Goal: Transaction & Acquisition: Book appointment/travel/reservation

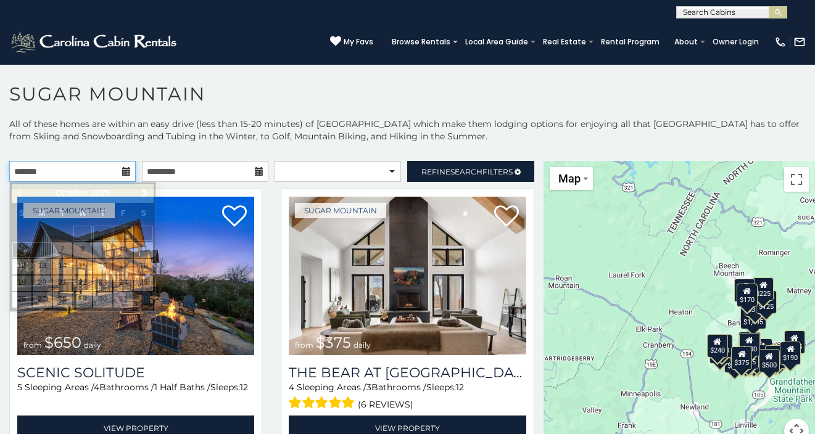
click at [94, 167] on input "text" at bounding box center [72, 171] width 126 height 21
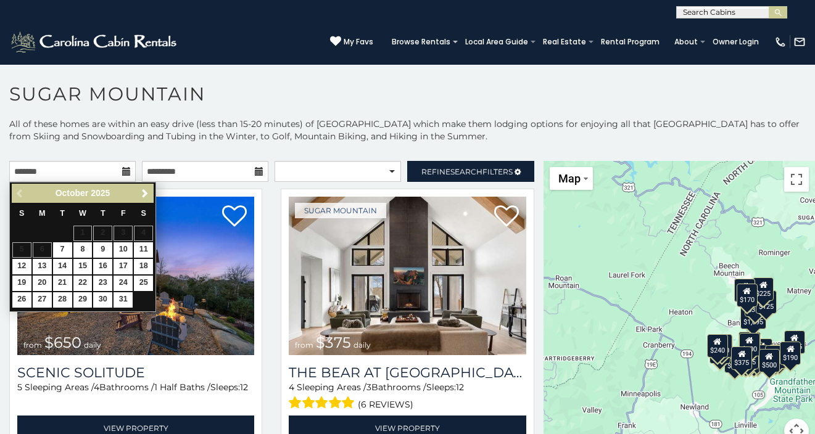
click at [146, 202] on div "Previous Next October 2025" at bounding box center [83, 193] width 142 height 19
click at [146, 198] on span "Next" at bounding box center [145, 194] width 10 height 10
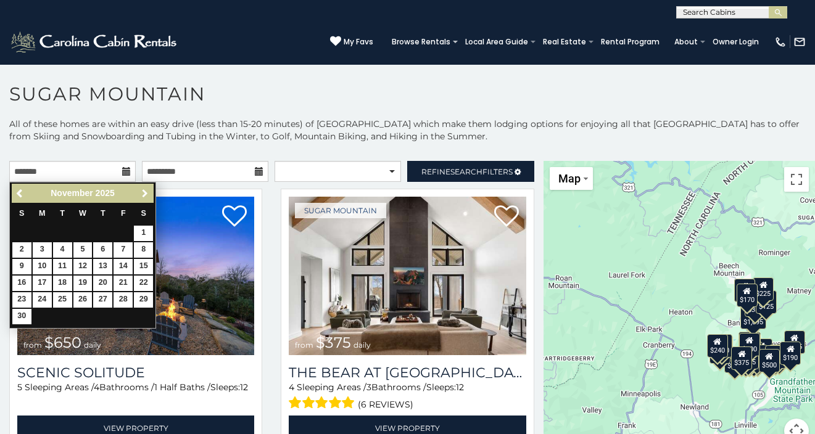
click at [146, 198] on span "Next" at bounding box center [145, 194] width 10 height 10
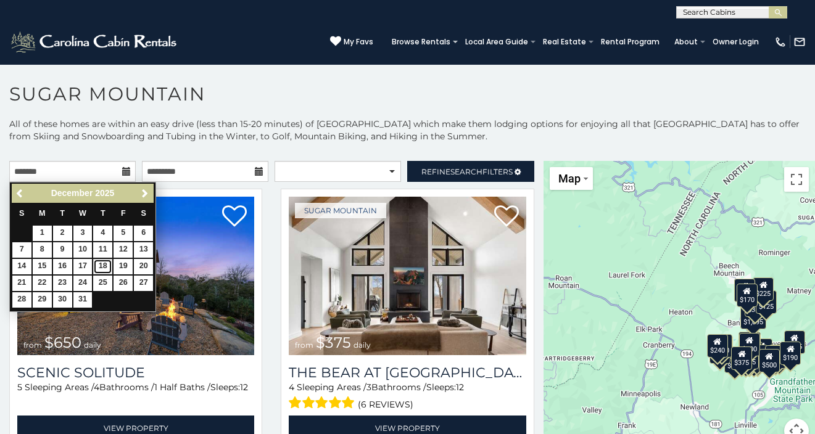
click at [109, 266] on link "18" at bounding box center [102, 266] width 19 height 15
type input "**********"
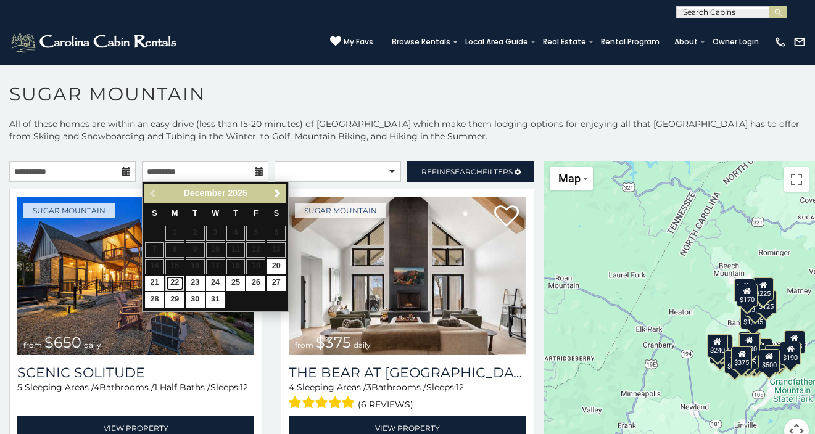
click at [174, 284] on link "22" at bounding box center [174, 283] width 19 height 15
type input "**********"
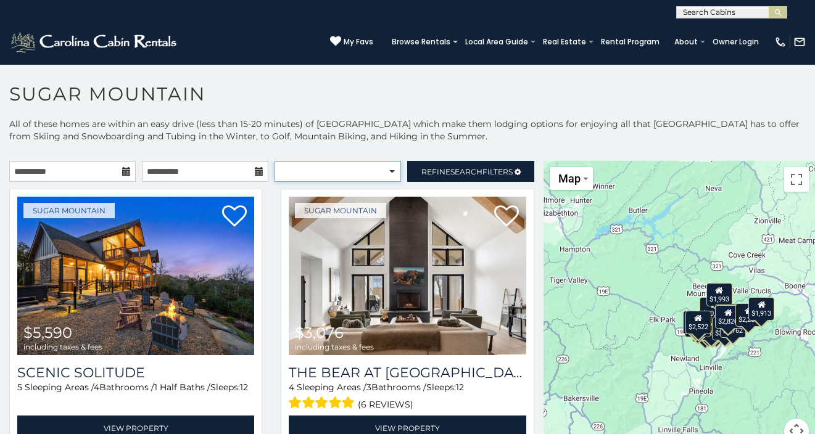
click at [372, 170] on select "**********" at bounding box center [338, 171] width 126 height 21
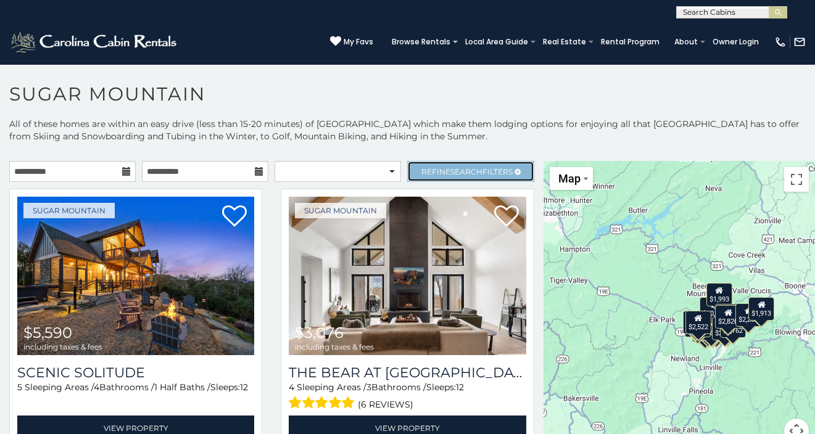
click at [460, 176] on link "Refine Search Filters" at bounding box center [470, 171] width 126 height 21
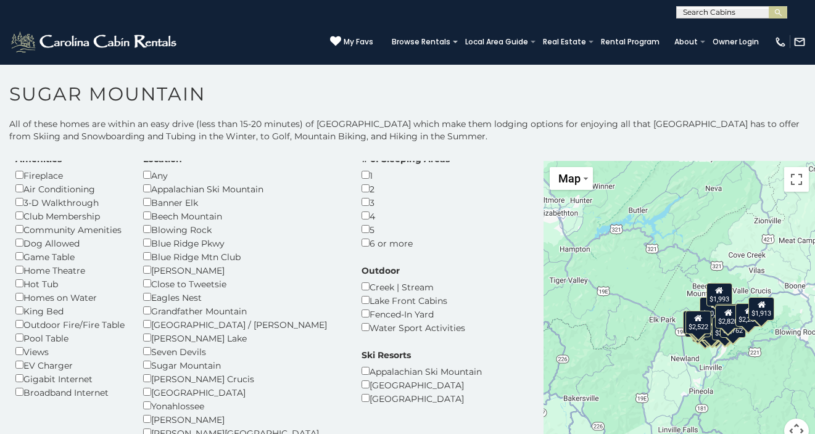
scroll to position [49, 0]
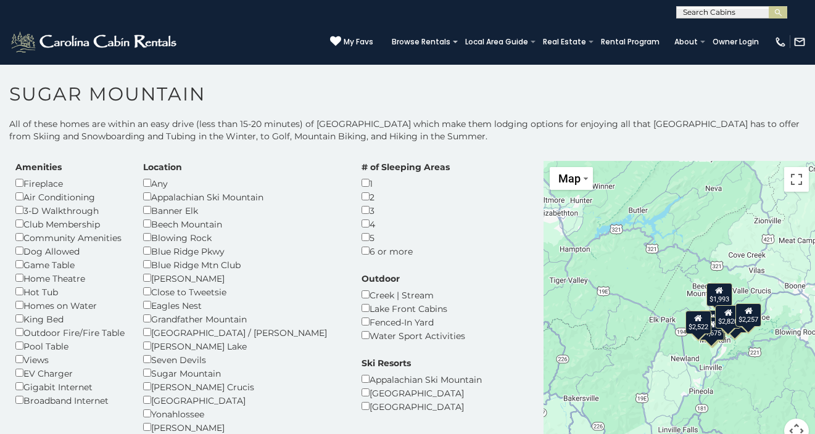
scroll to position [31, 0]
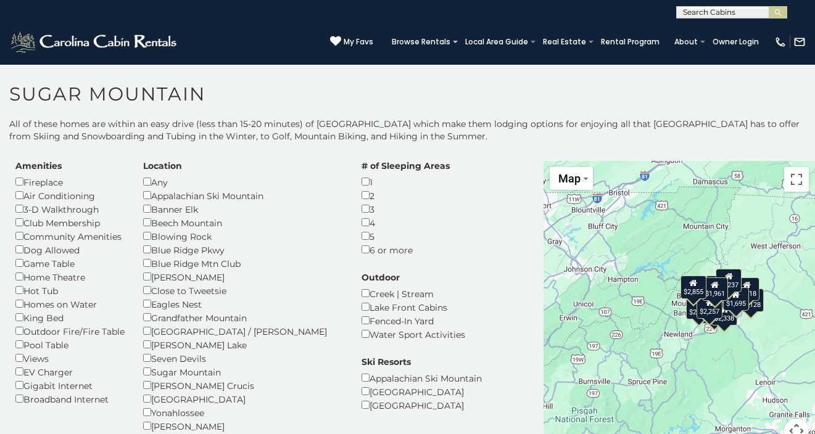
click at [152, 186] on div "Any" at bounding box center [243, 182] width 200 height 14
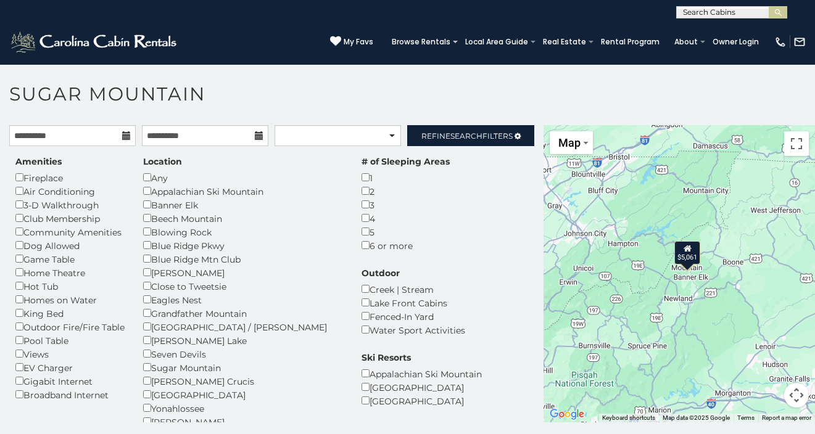
click at [362, 236] on div "5" at bounding box center [406, 232] width 88 height 14
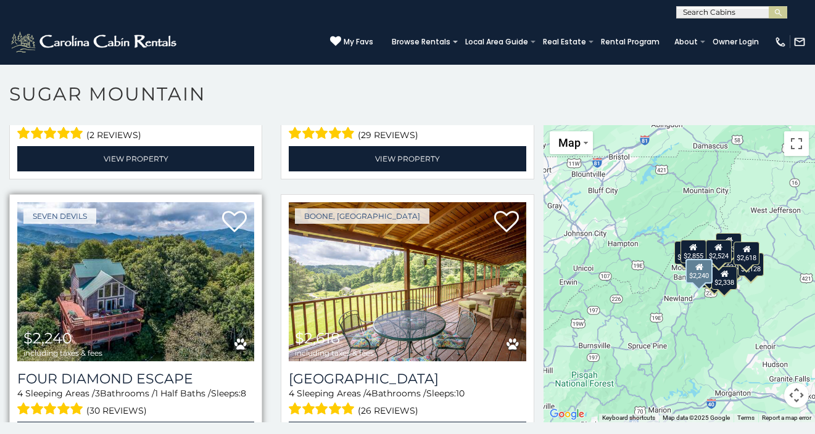
scroll to position [953, 0]
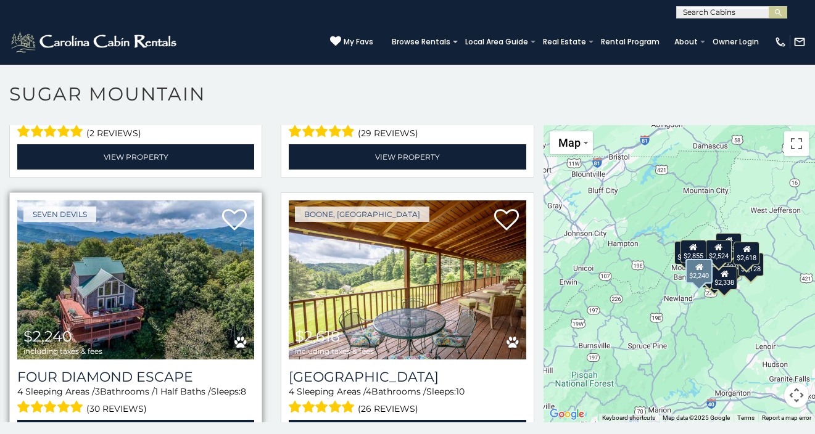
click at [115, 201] on img at bounding box center [135, 280] width 237 height 159
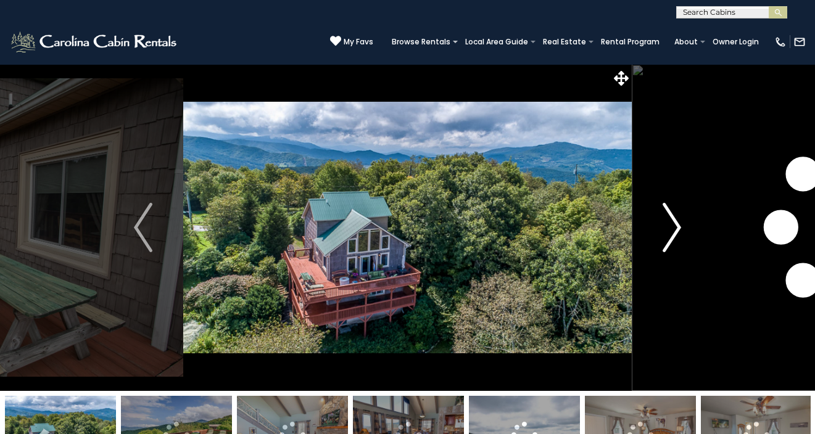
click at [670, 231] on img "Next" at bounding box center [672, 227] width 19 height 49
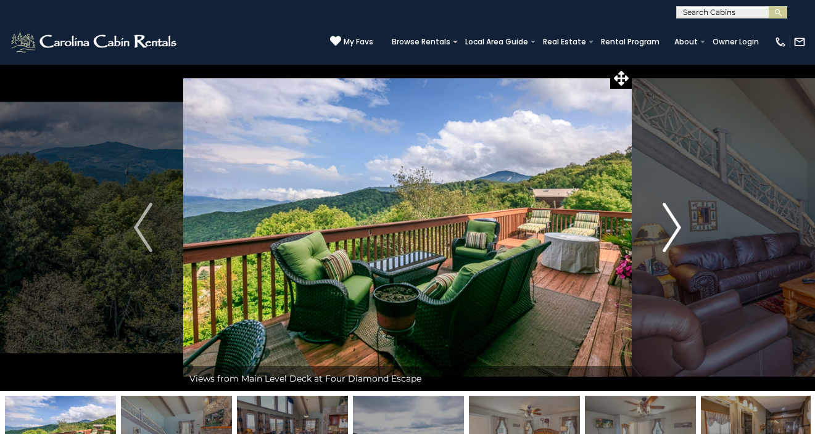
click at [670, 231] on img "Next" at bounding box center [672, 227] width 19 height 49
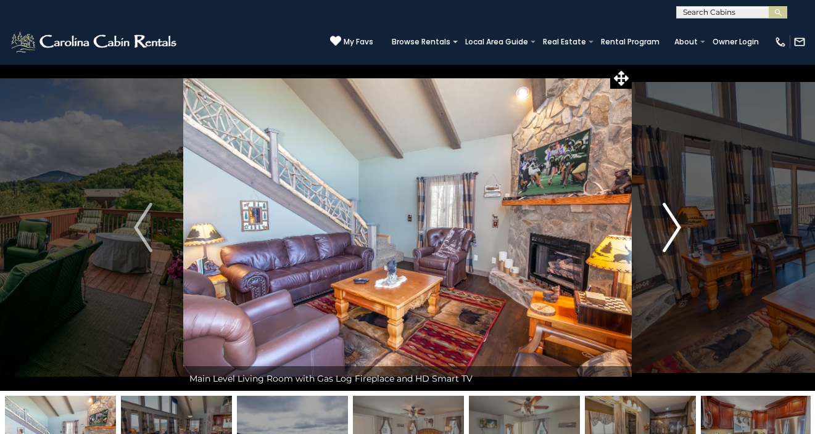
click at [670, 231] on img "Next" at bounding box center [672, 227] width 19 height 49
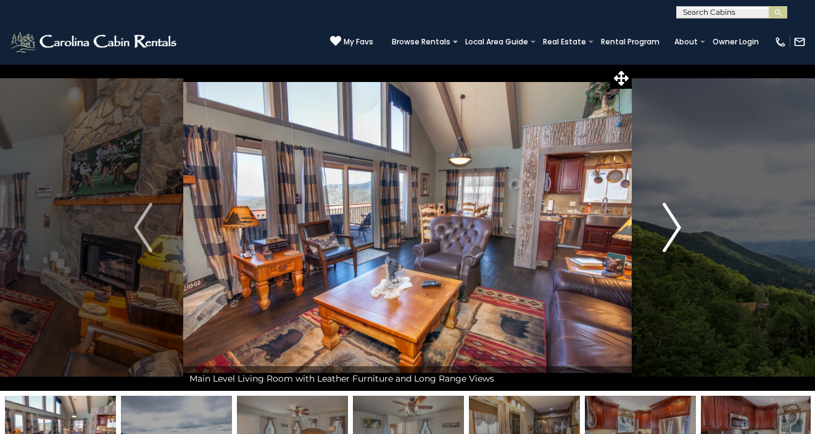
click at [670, 231] on img "Next" at bounding box center [672, 227] width 19 height 49
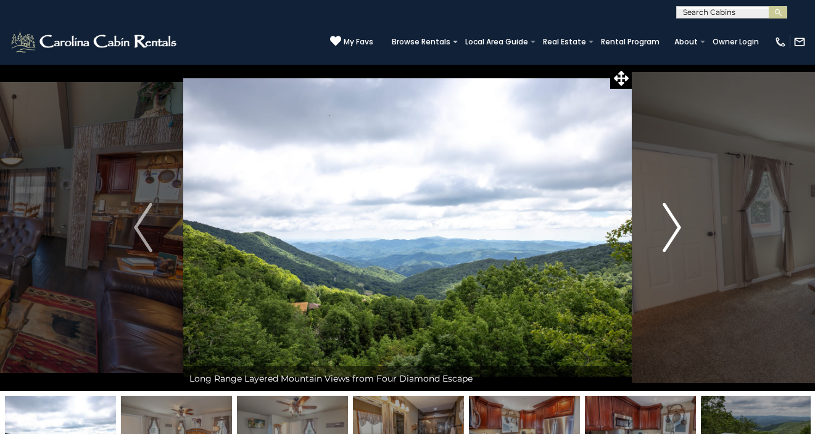
click at [670, 231] on img "Next" at bounding box center [672, 227] width 19 height 49
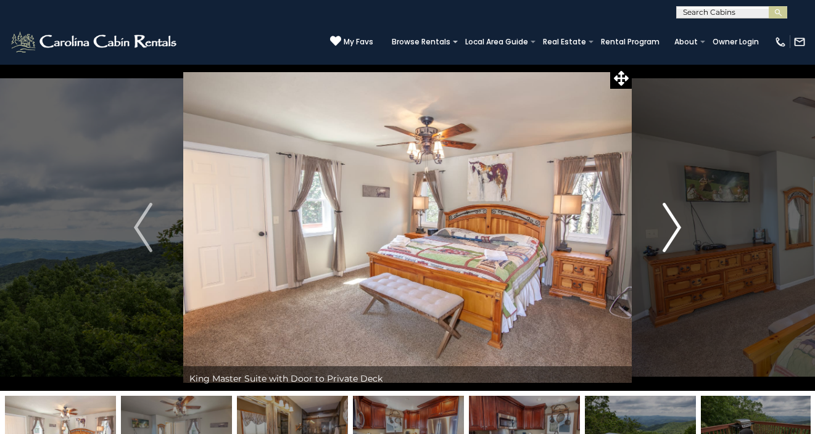
click at [670, 231] on img "Next" at bounding box center [672, 227] width 19 height 49
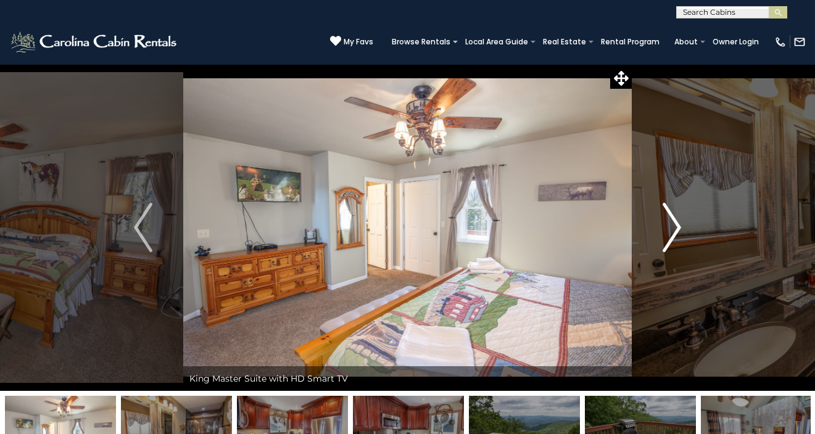
click at [670, 231] on img "Next" at bounding box center [672, 227] width 19 height 49
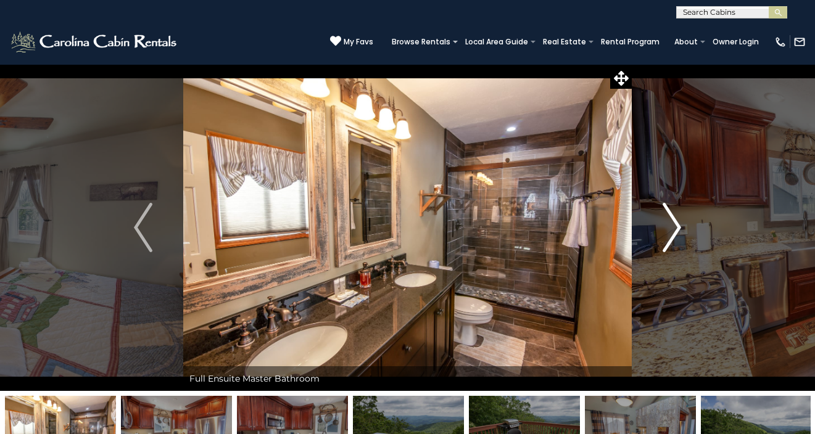
click at [670, 231] on img "Next" at bounding box center [672, 227] width 19 height 49
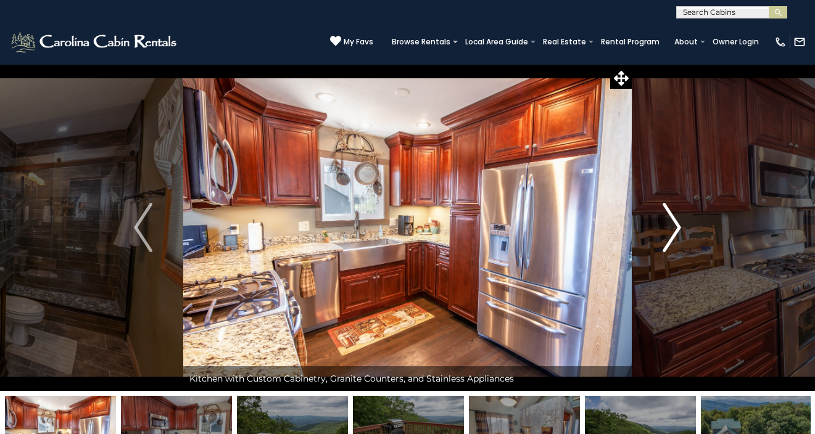
click at [670, 231] on img "Next" at bounding box center [672, 227] width 19 height 49
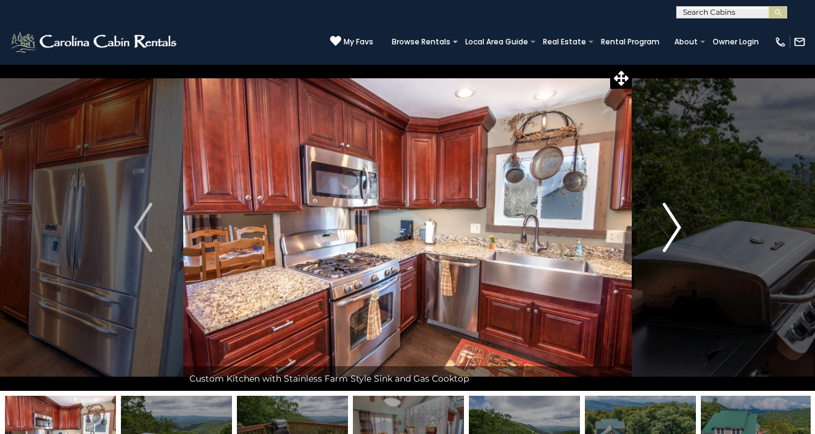
click at [670, 231] on img "Next" at bounding box center [672, 227] width 19 height 49
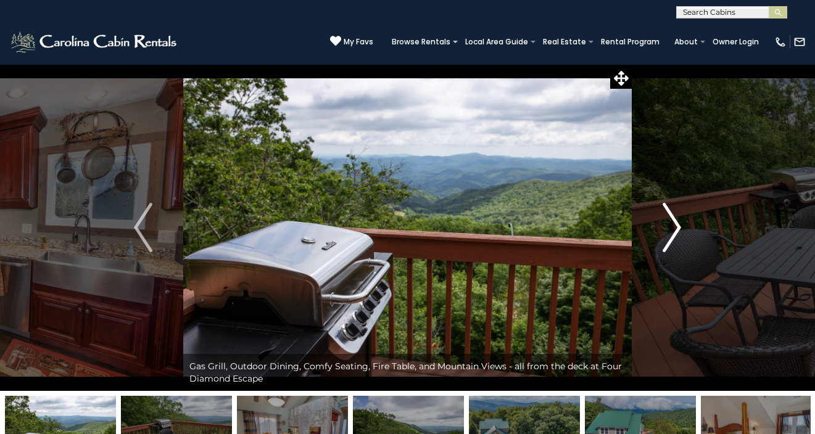
click at [670, 231] on img "Next" at bounding box center [672, 227] width 19 height 49
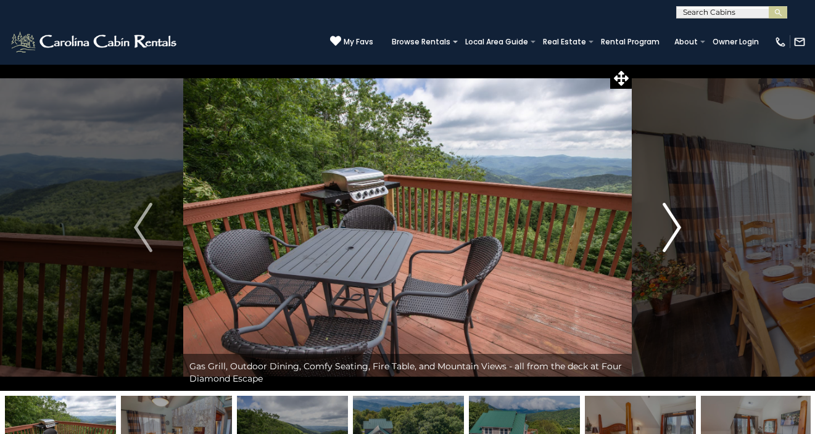
click at [670, 231] on img "Next" at bounding box center [672, 227] width 19 height 49
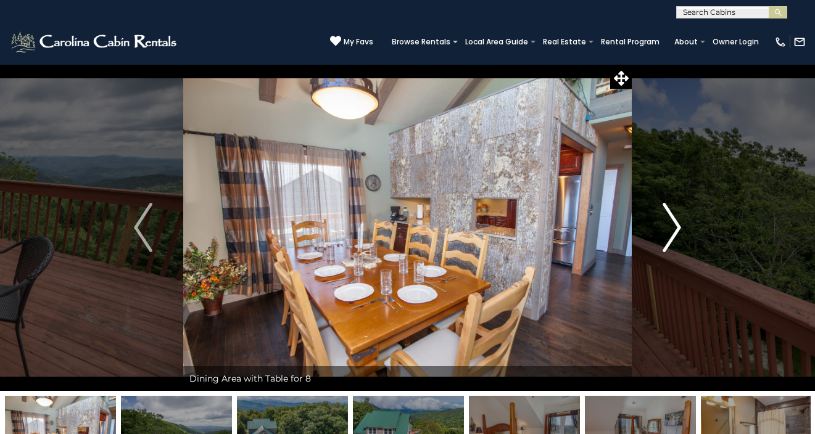
click at [670, 231] on img "Next" at bounding box center [672, 227] width 19 height 49
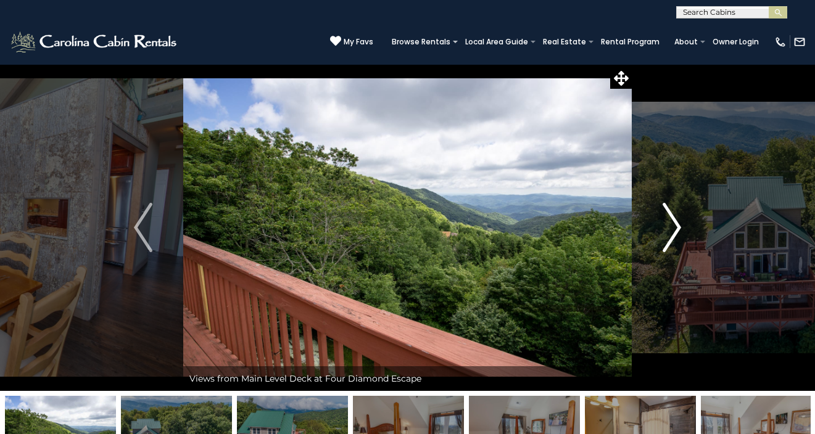
click at [670, 231] on img "Next" at bounding box center [672, 227] width 19 height 49
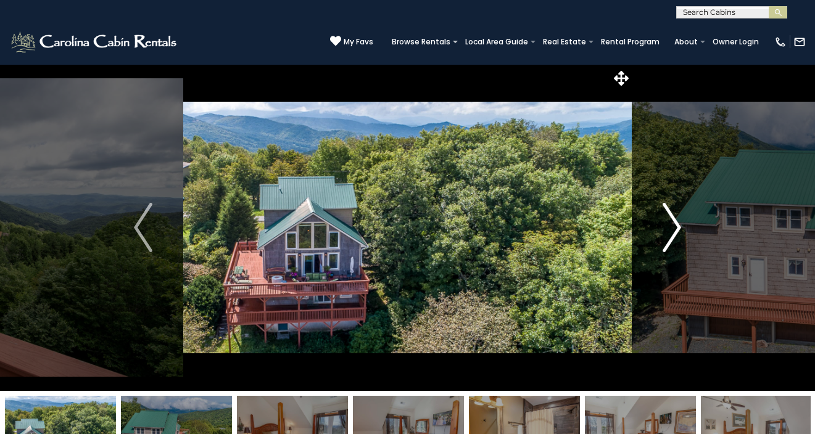
click at [670, 231] on img "Next" at bounding box center [672, 227] width 19 height 49
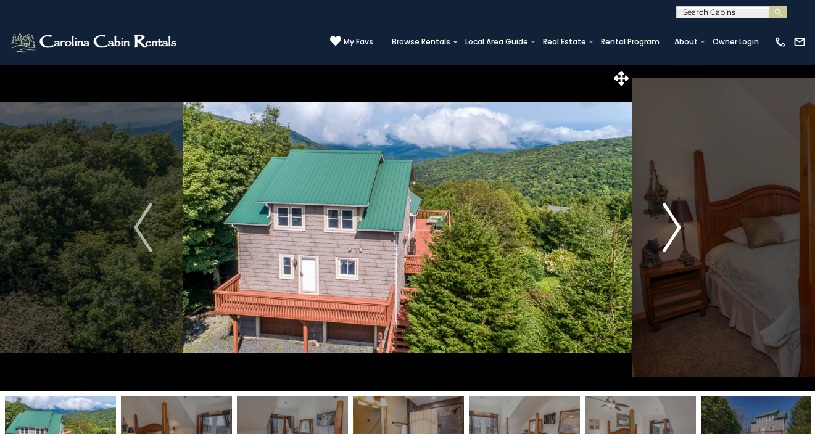
click at [670, 231] on img "Next" at bounding box center [672, 227] width 19 height 49
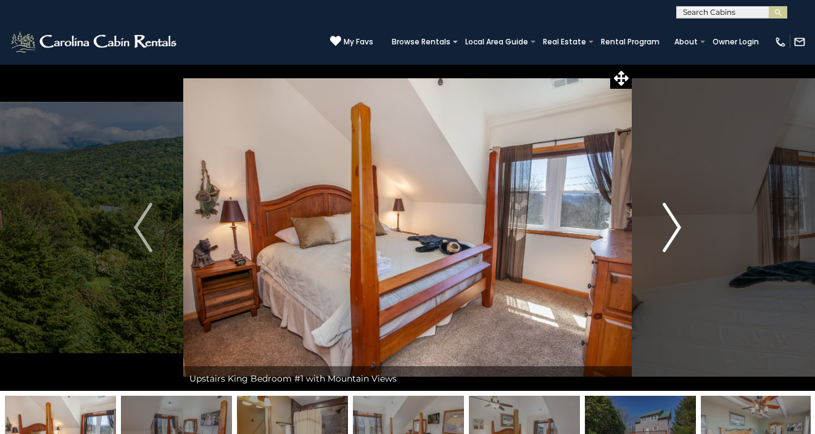
click at [670, 231] on img "Next" at bounding box center [672, 227] width 19 height 49
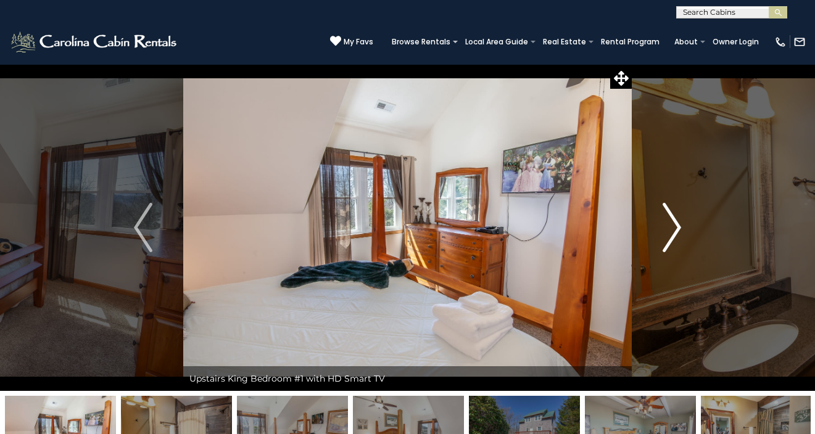
click at [670, 231] on img "Next" at bounding box center [672, 227] width 19 height 49
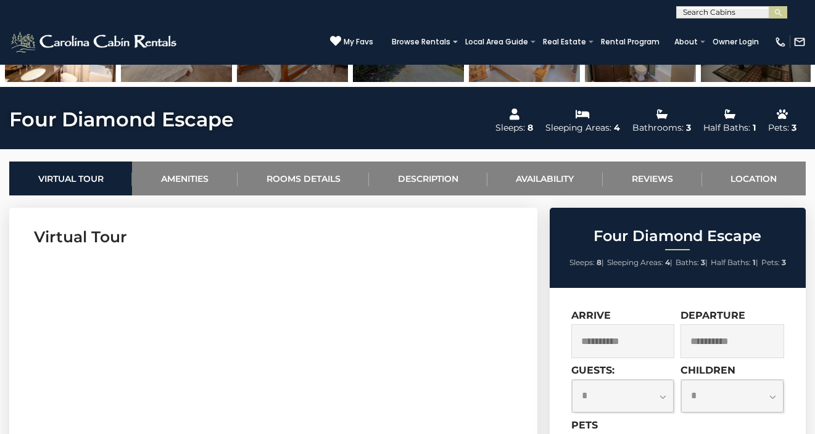
scroll to position [399, 0]
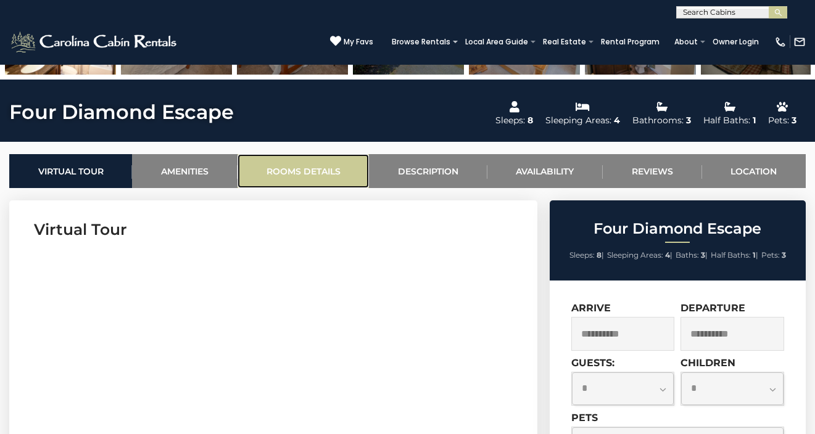
click at [336, 159] on link "Rooms Details" at bounding box center [303, 171] width 131 height 34
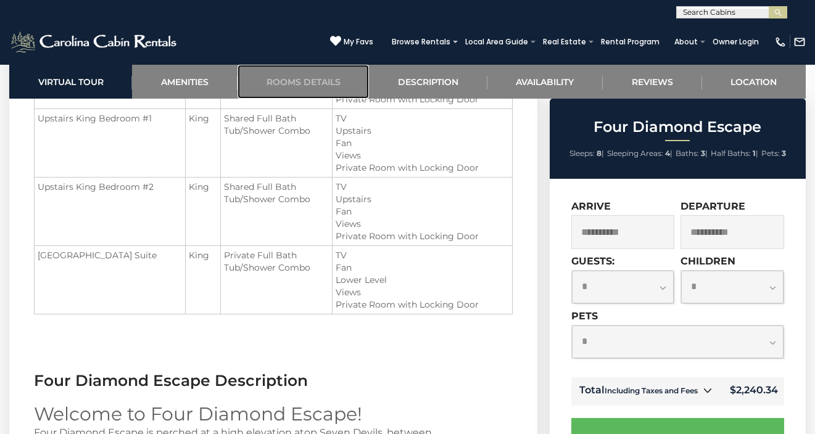
scroll to position [1539, 0]
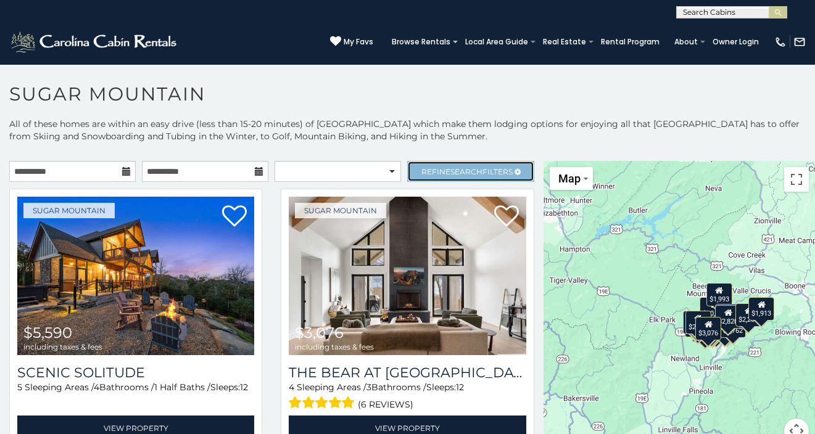
click at [465, 175] on span "Search" at bounding box center [466, 171] width 32 height 9
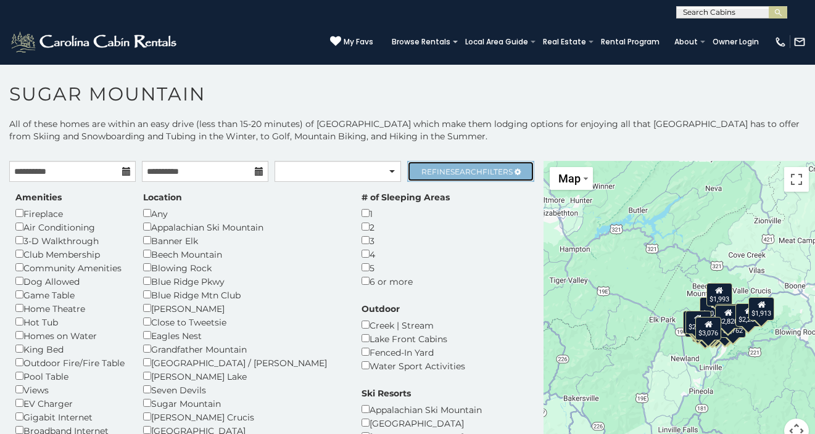
click at [465, 175] on span "Search" at bounding box center [466, 171] width 32 height 9
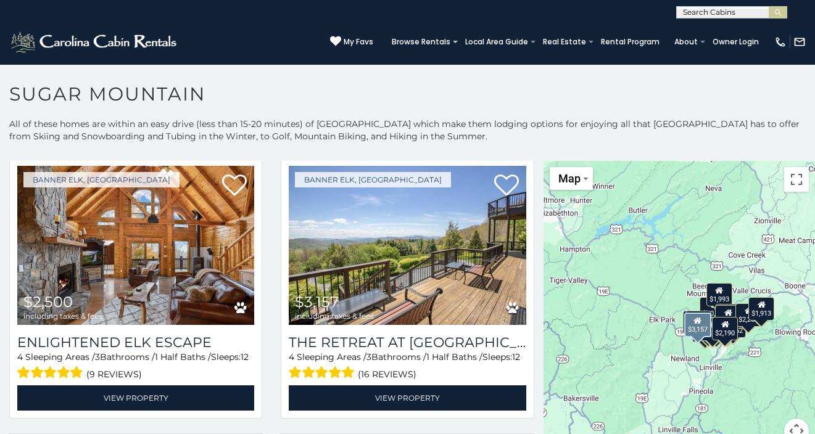
scroll to position [1410, 0]
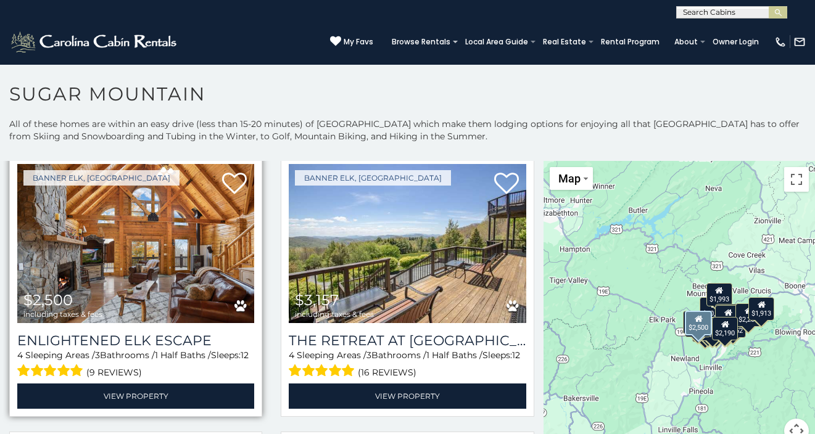
click at [194, 241] on img at bounding box center [135, 243] width 237 height 159
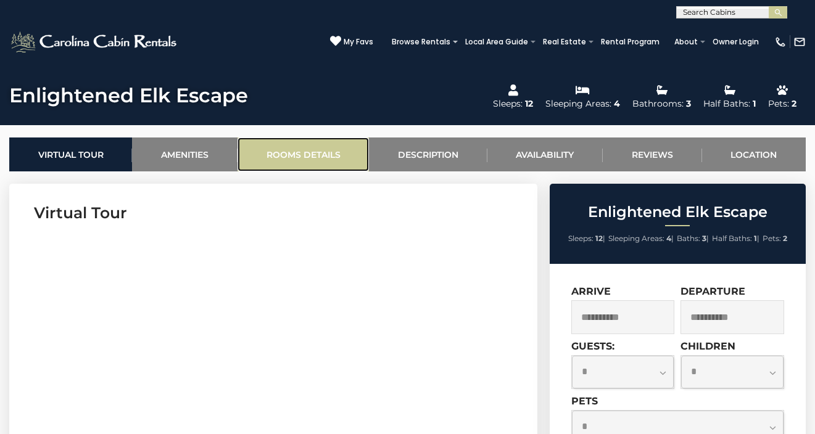
click at [300, 157] on link "Rooms Details" at bounding box center [303, 155] width 131 height 34
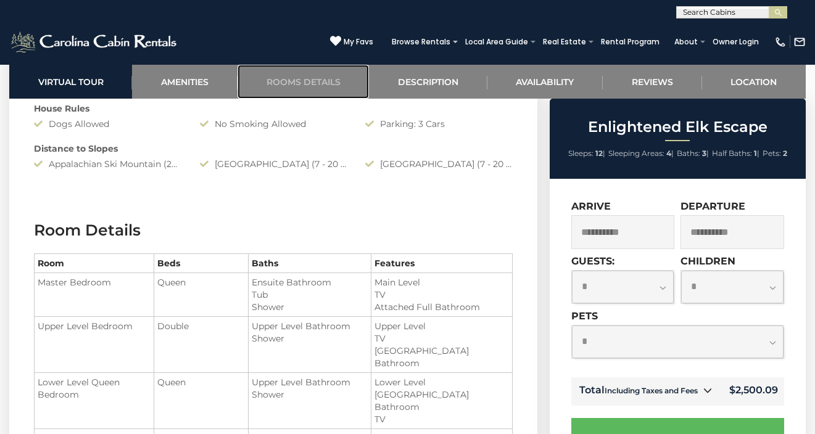
scroll to position [1037, 0]
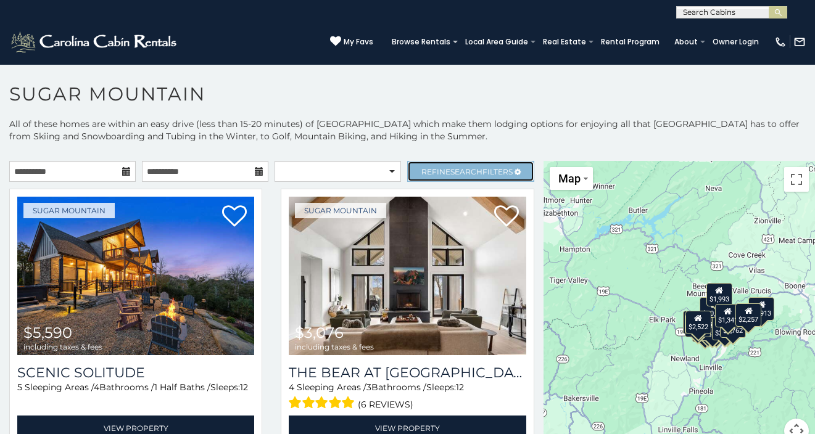
click at [439, 171] on span "Refine Search Filters" at bounding box center [466, 171] width 91 height 9
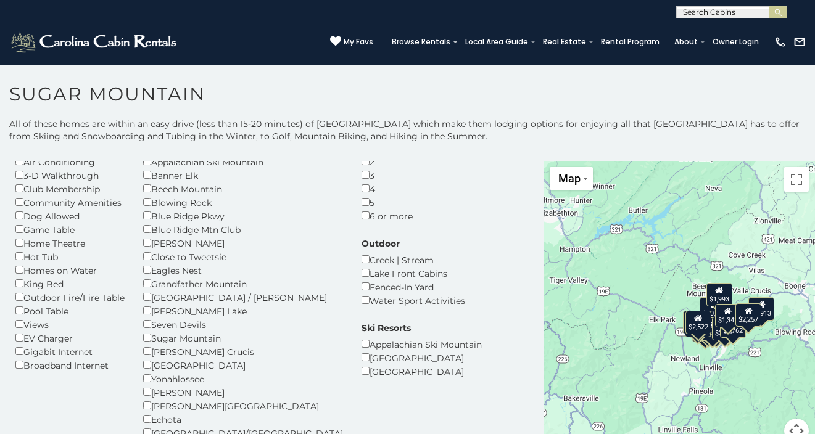
scroll to position [67, 0]
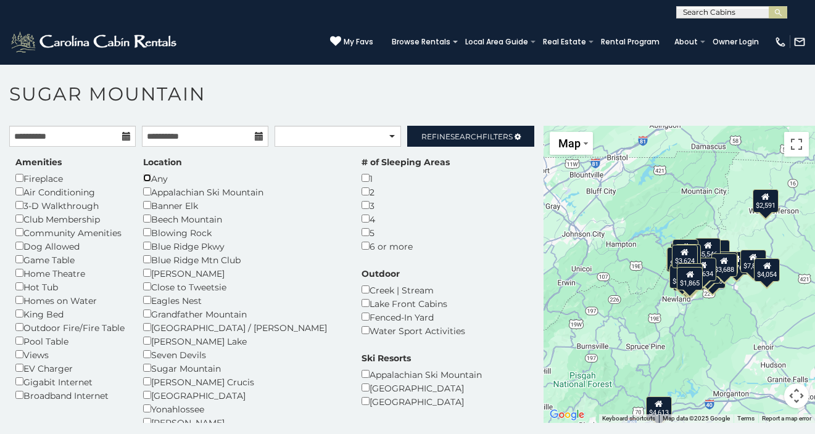
scroll to position [36, 0]
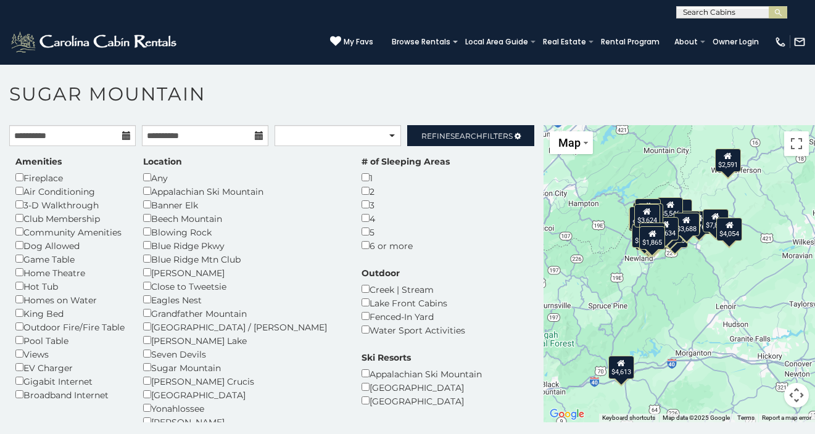
drag, startPoint x: 712, startPoint y: 287, endPoint x: 671, endPoint y: 241, distance: 62.0
click at [671, 241] on div "$2,316" at bounding box center [675, 236] width 26 height 23
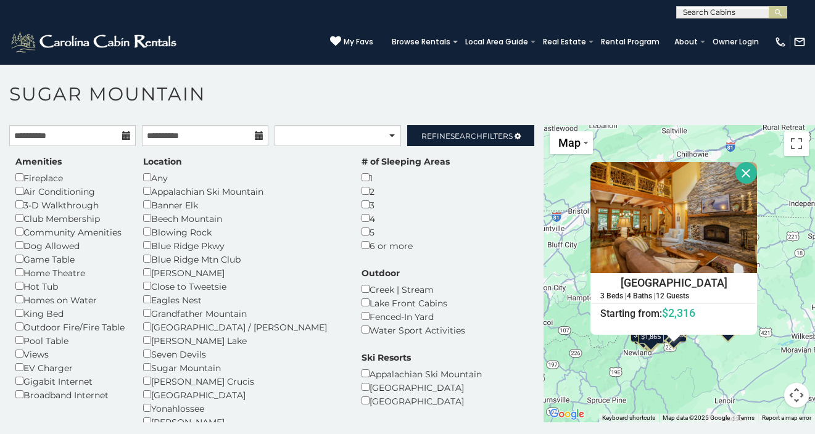
click at [748, 178] on button "Close" at bounding box center [746, 173] width 22 height 22
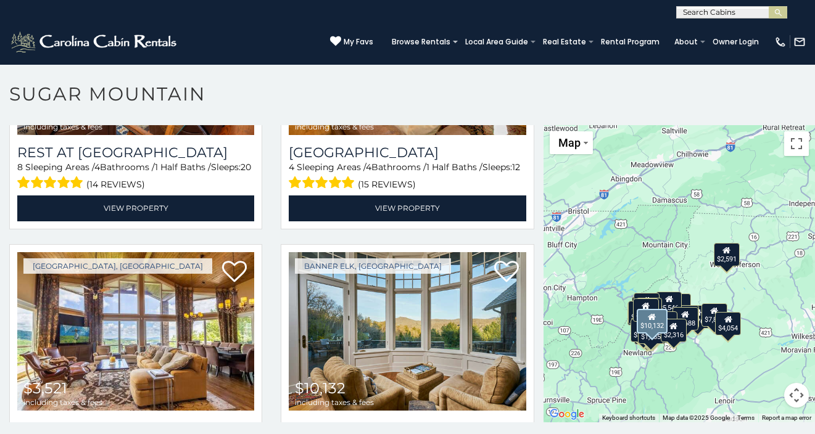
scroll to position [626, 0]
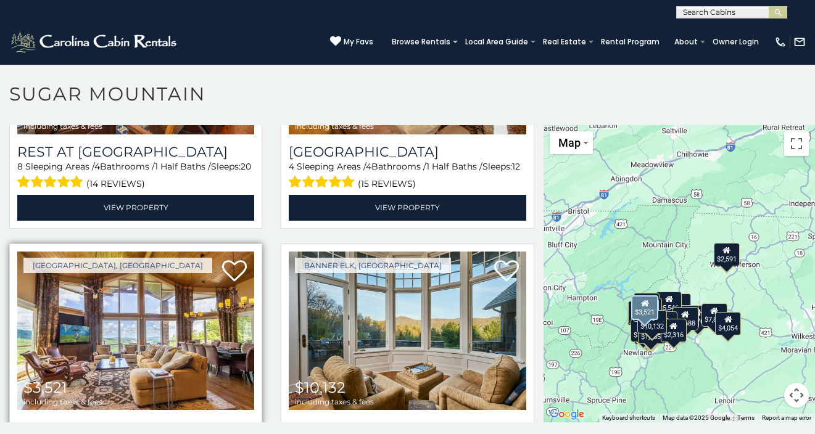
click at [180, 257] on img at bounding box center [135, 331] width 237 height 159
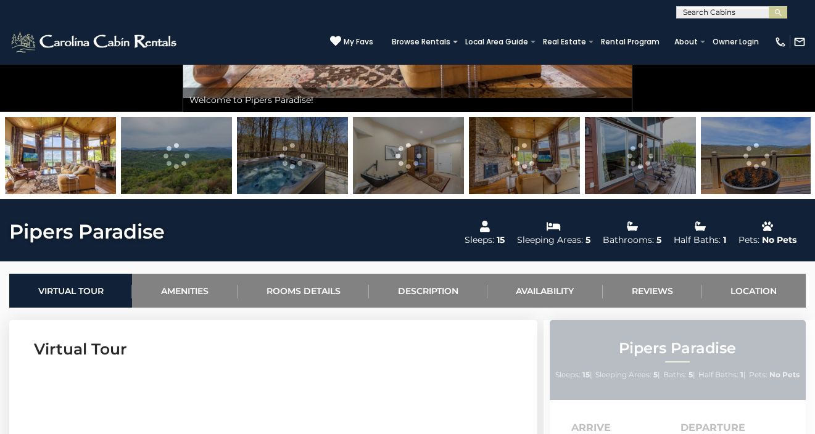
scroll to position [283, 0]
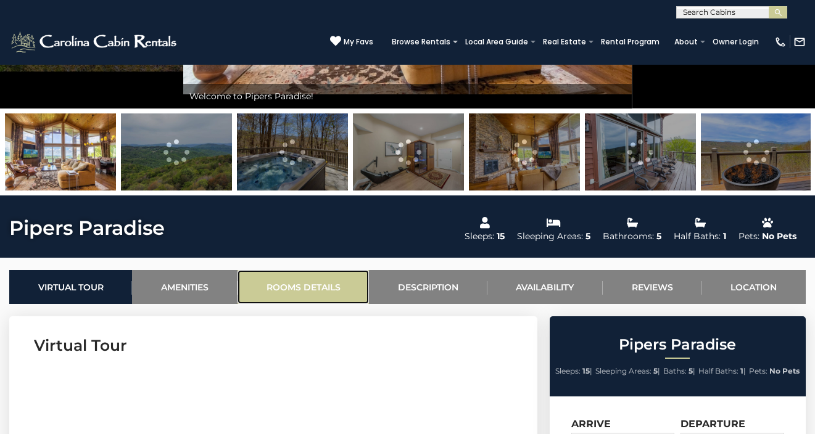
click at [312, 289] on link "Rooms Details" at bounding box center [303, 287] width 131 height 34
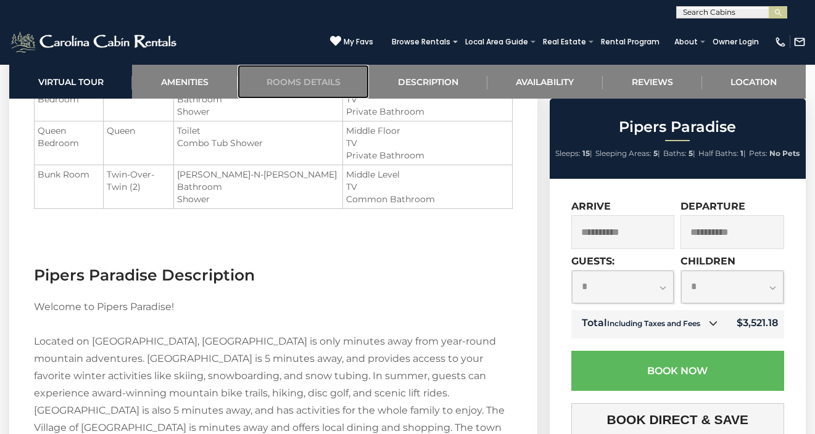
scroll to position [1461, 0]
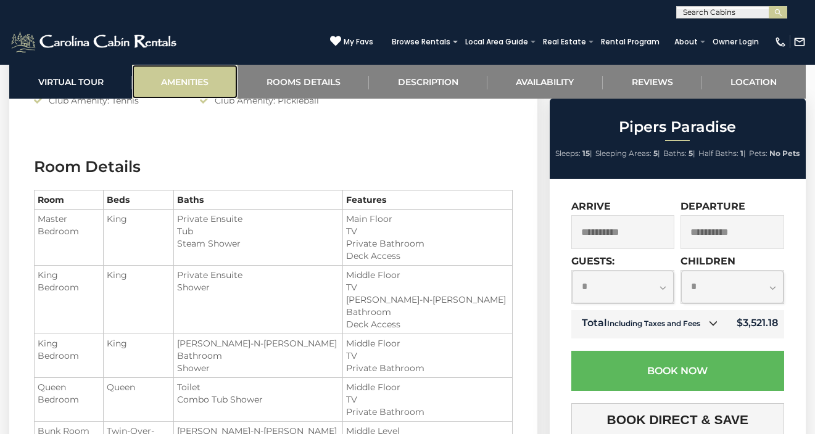
click at [186, 85] on link "Amenities" at bounding box center [184, 82] width 105 height 34
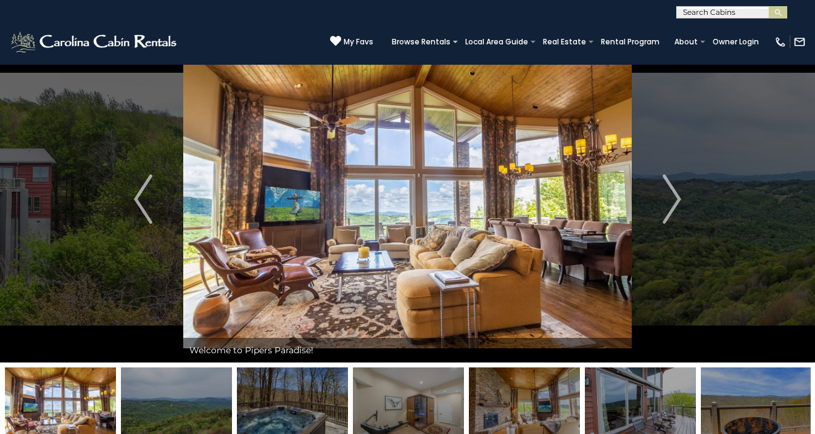
scroll to position [0, 0]
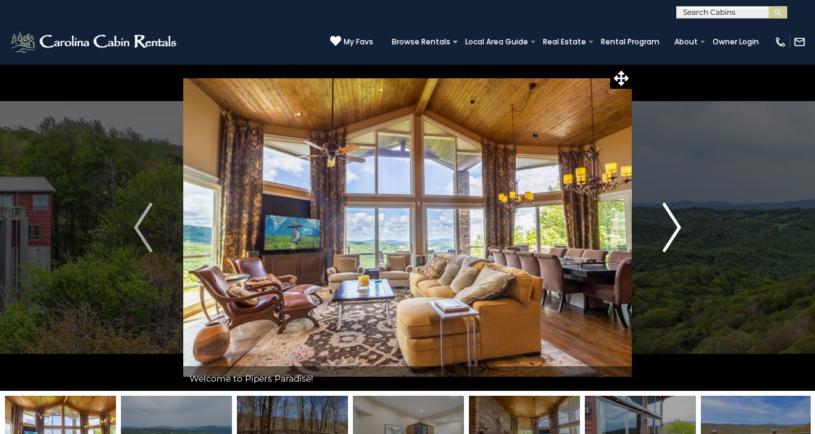
click at [668, 239] on img "Next" at bounding box center [672, 227] width 19 height 49
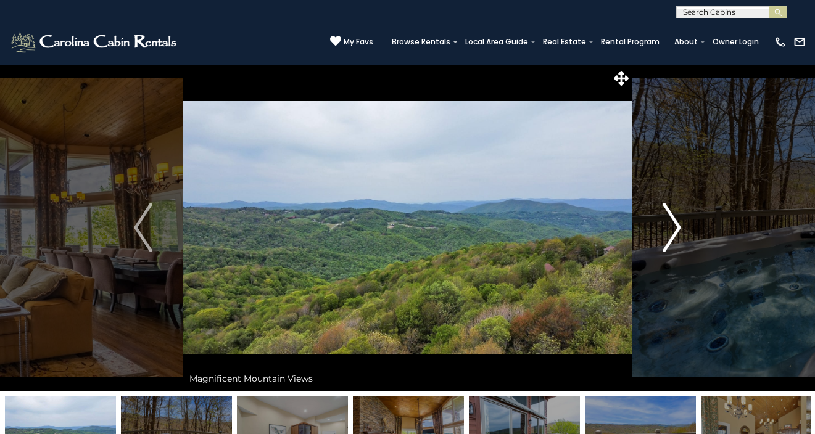
click at [668, 239] on img "Next" at bounding box center [672, 227] width 19 height 49
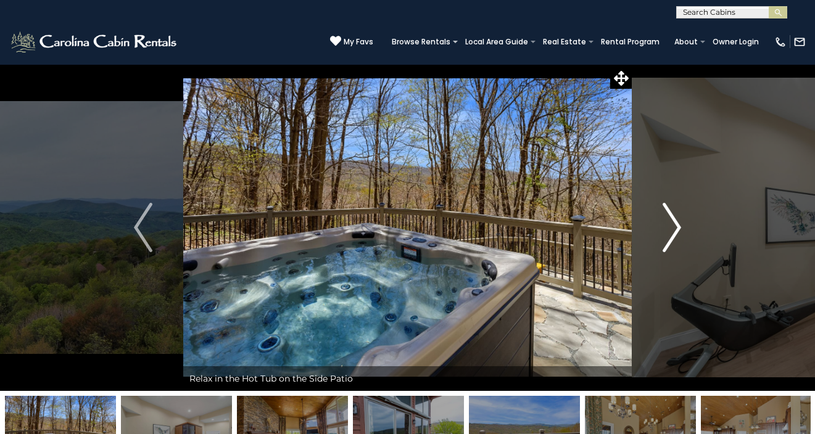
click at [668, 239] on img "Next" at bounding box center [672, 227] width 19 height 49
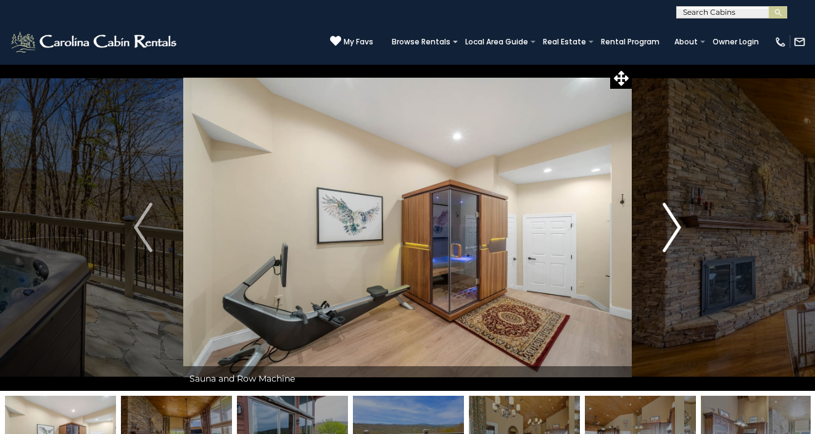
click at [668, 239] on img "Next" at bounding box center [672, 227] width 19 height 49
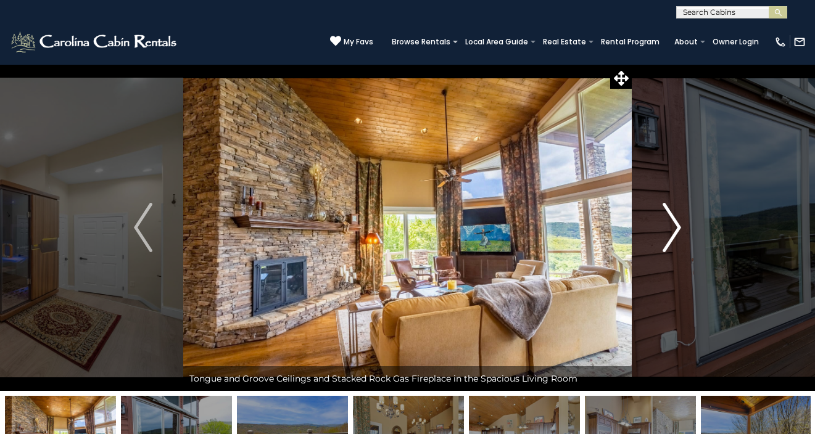
click at [668, 239] on img "Next" at bounding box center [672, 227] width 19 height 49
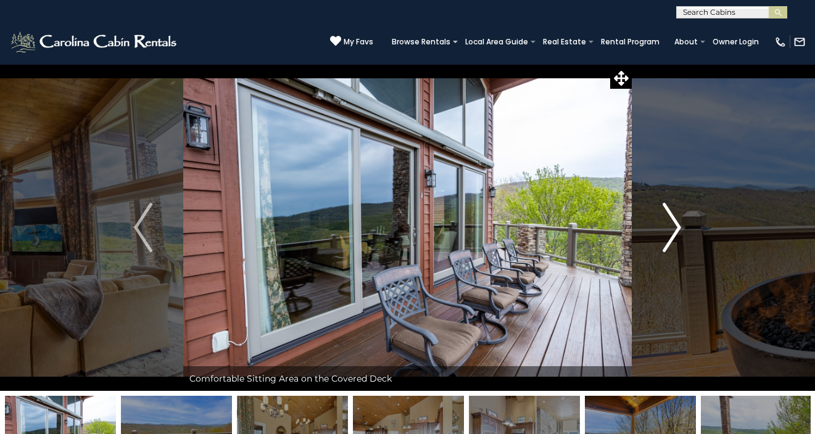
click at [668, 239] on img "Next" at bounding box center [672, 227] width 19 height 49
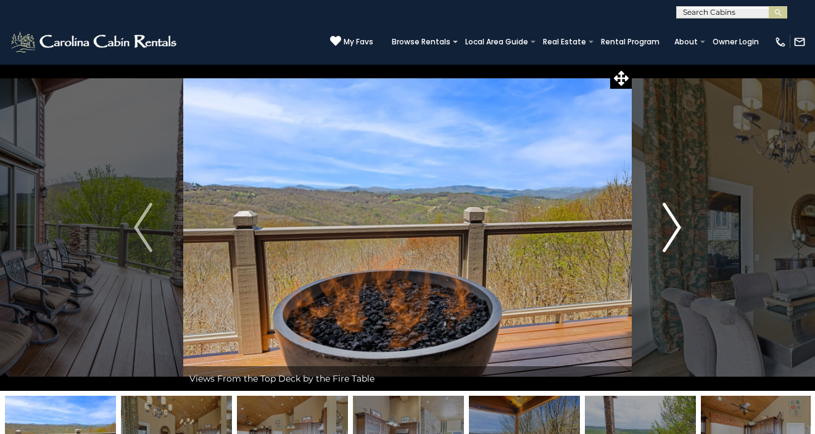
click at [668, 239] on img "Next" at bounding box center [672, 227] width 19 height 49
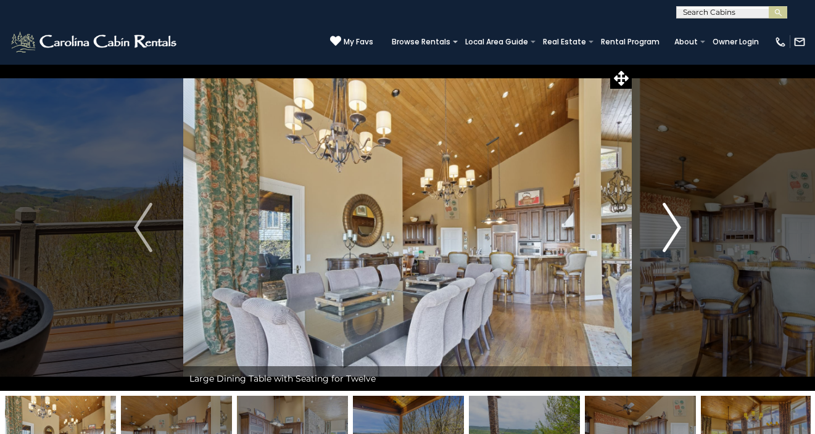
click at [668, 239] on img "Next" at bounding box center [672, 227] width 19 height 49
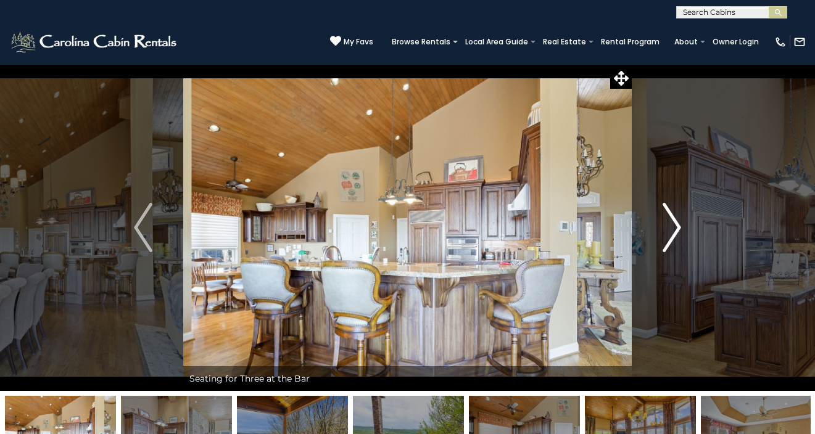
click at [668, 239] on img "Next" at bounding box center [672, 227] width 19 height 49
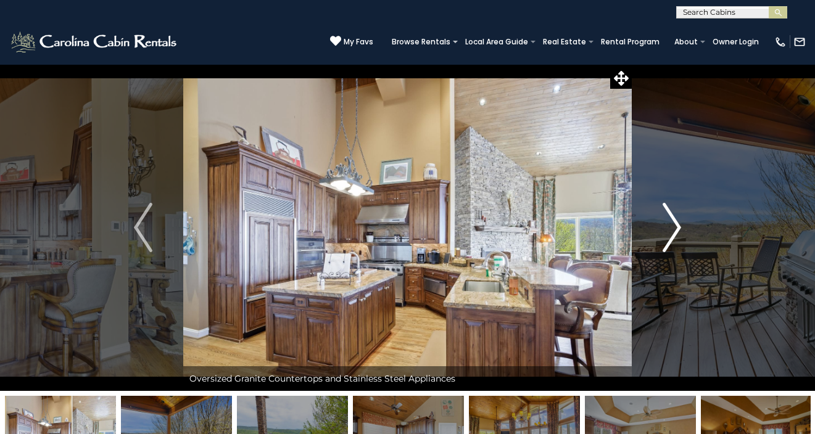
click at [668, 239] on img "Next" at bounding box center [672, 227] width 19 height 49
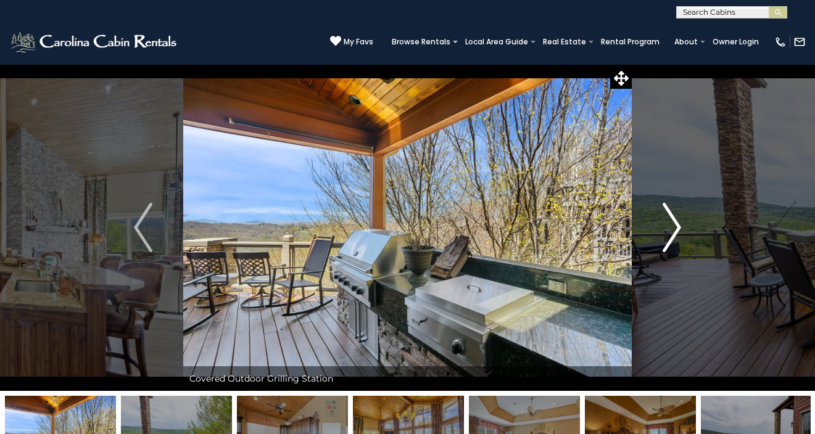
click at [668, 239] on img "Next" at bounding box center [672, 227] width 19 height 49
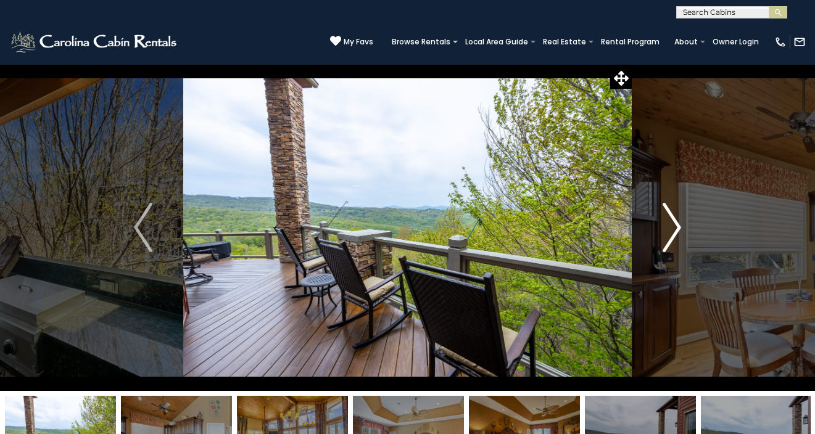
click at [668, 239] on img "Next" at bounding box center [672, 227] width 19 height 49
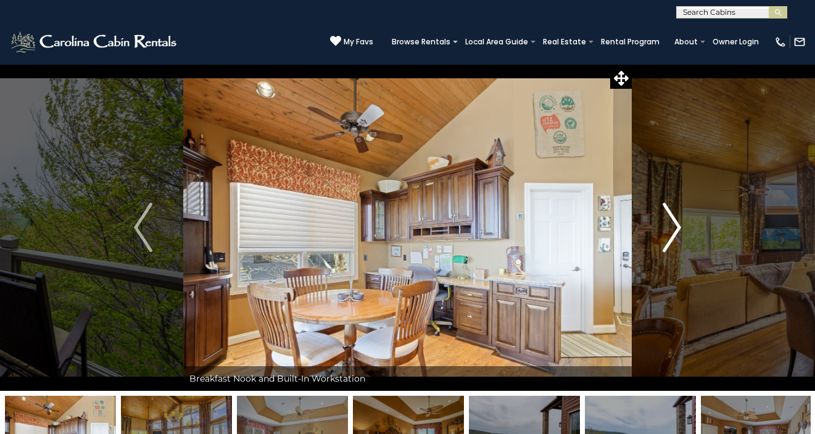
click at [668, 239] on img "Next" at bounding box center [672, 227] width 19 height 49
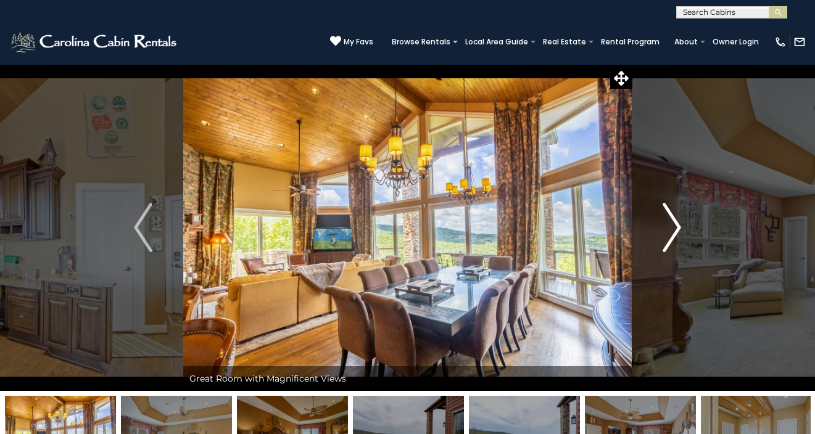
click at [668, 239] on img "Next" at bounding box center [672, 227] width 19 height 49
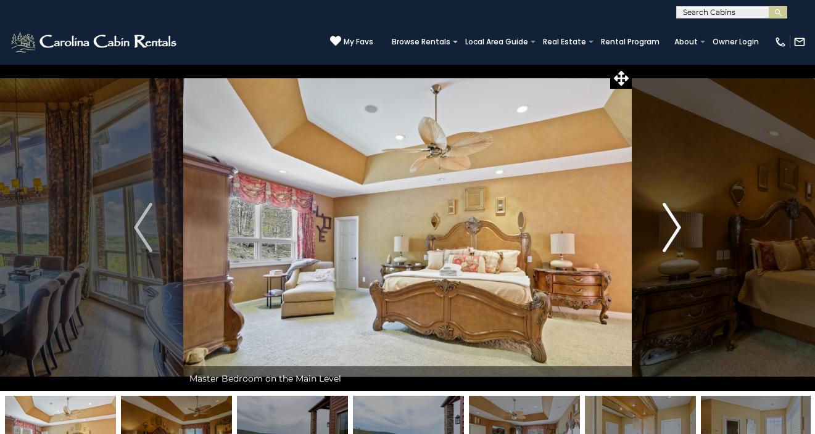
click at [668, 239] on img "Next" at bounding box center [672, 227] width 19 height 49
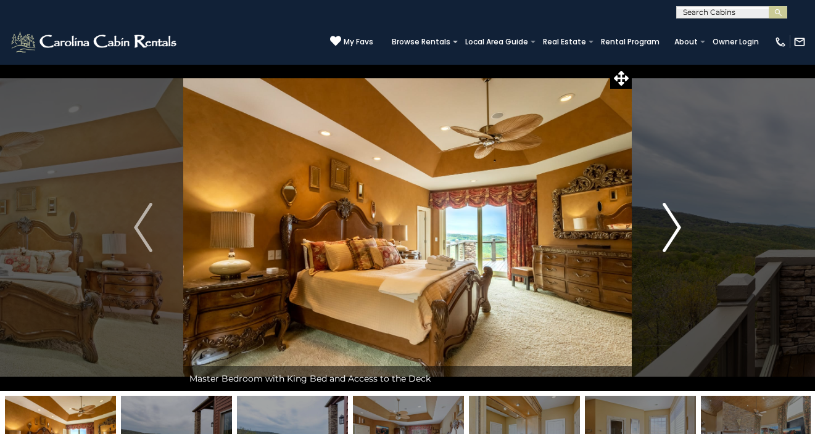
click at [668, 239] on img "Next" at bounding box center [672, 227] width 19 height 49
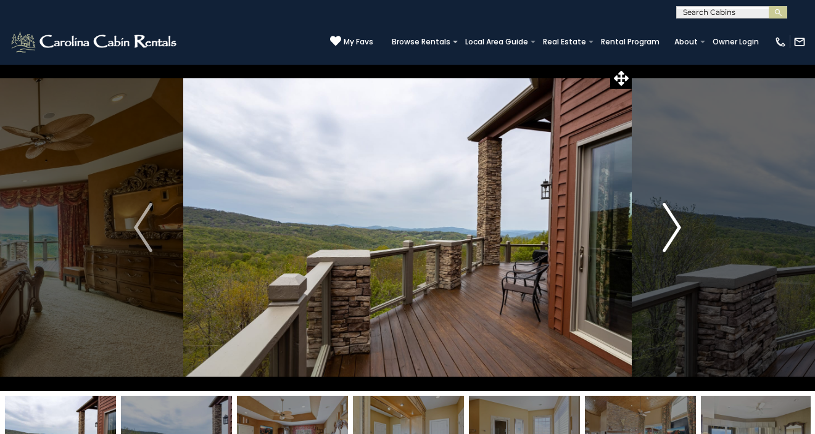
click at [668, 239] on img "Next" at bounding box center [672, 227] width 19 height 49
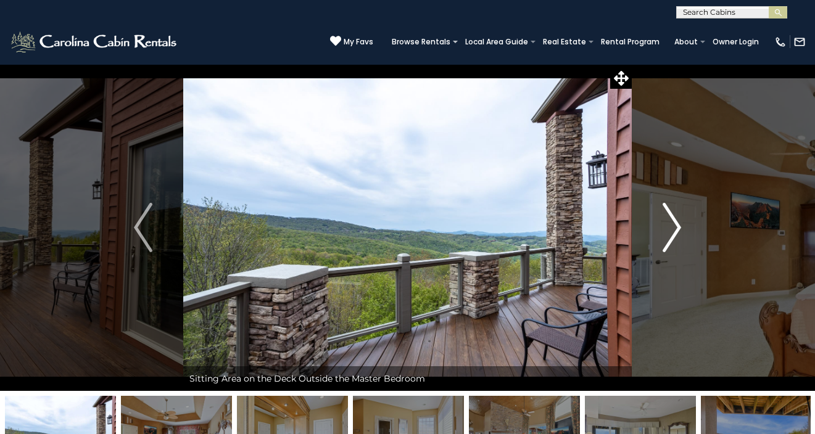
click at [668, 239] on img "Next" at bounding box center [672, 227] width 19 height 49
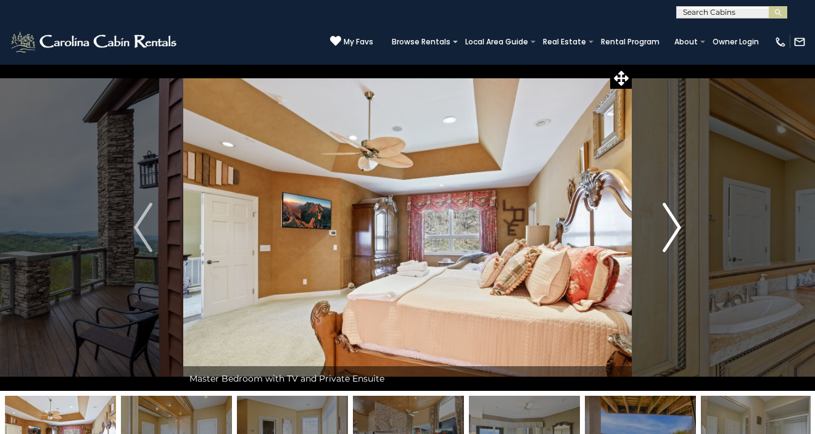
click at [668, 239] on img "Next" at bounding box center [672, 227] width 19 height 49
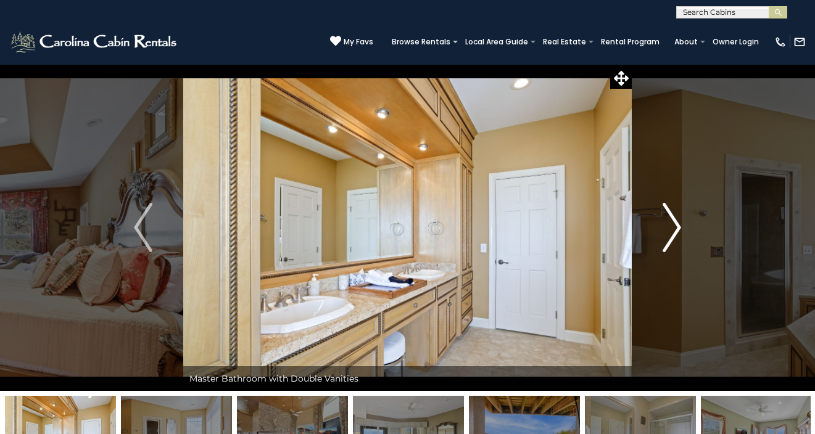
click at [668, 239] on img "Next" at bounding box center [672, 227] width 19 height 49
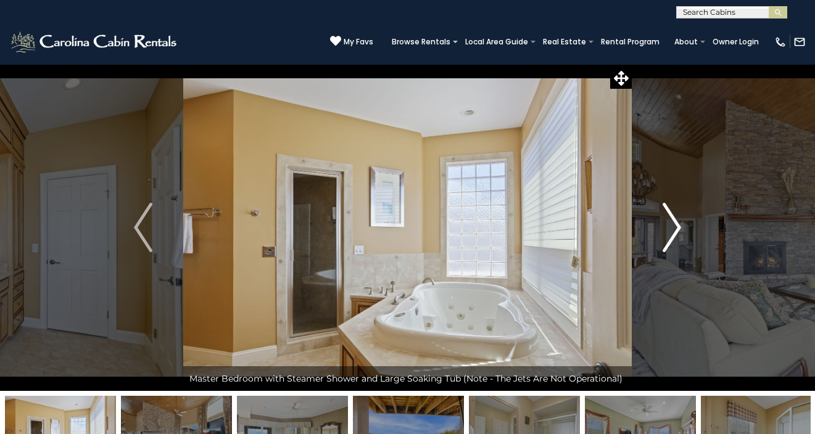
click at [668, 239] on img "Next" at bounding box center [672, 227] width 19 height 49
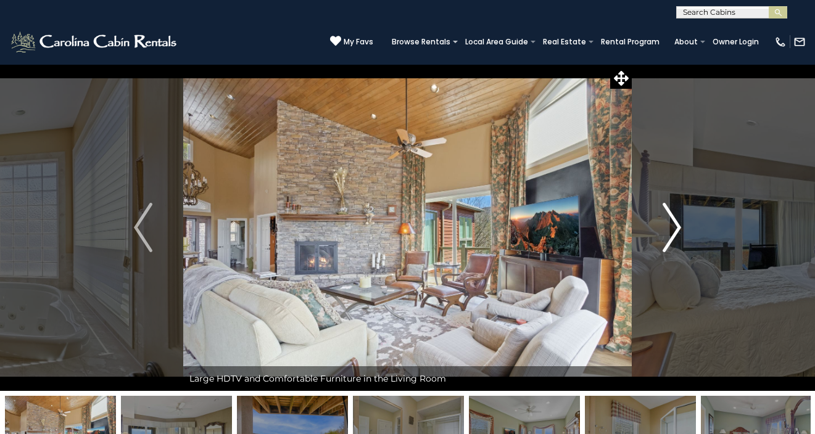
click at [668, 239] on img "Next" at bounding box center [672, 227] width 19 height 49
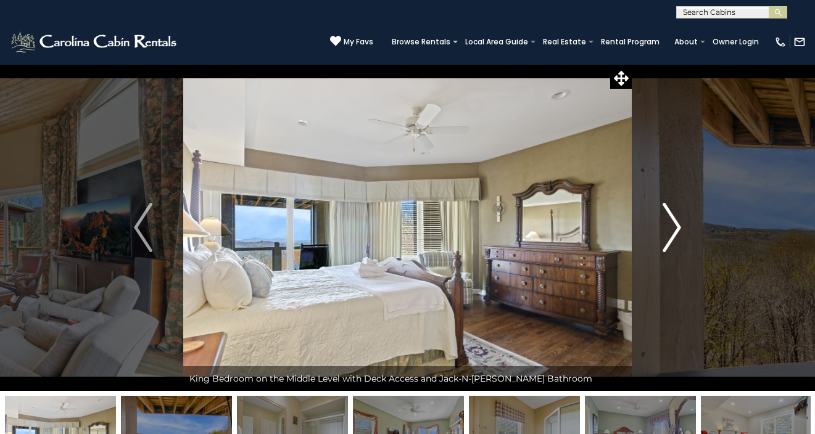
click at [668, 239] on img "Next" at bounding box center [672, 227] width 19 height 49
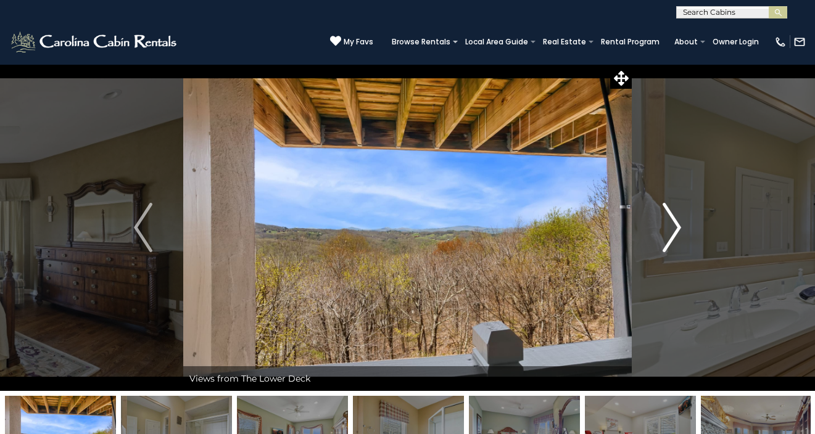
click at [668, 239] on img "Next" at bounding box center [672, 227] width 19 height 49
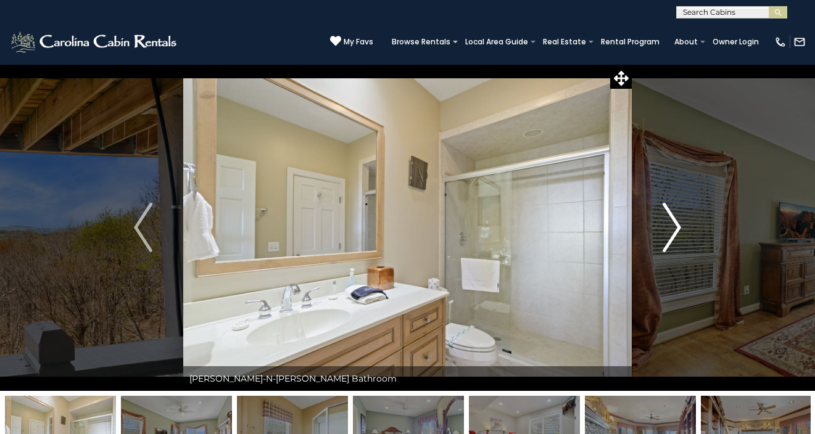
click at [668, 239] on img "Next" at bounding box center [672, 227] width 19 height 49
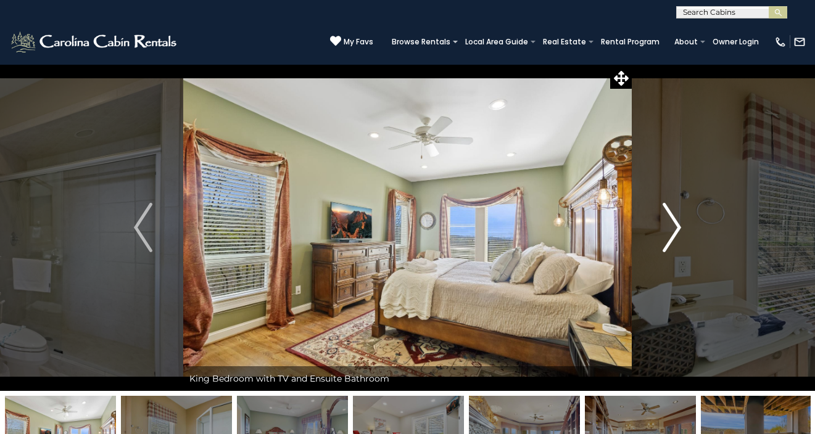
click at [668, 239] on img "Next" at bounding box center [672, 227] width 19 height 49
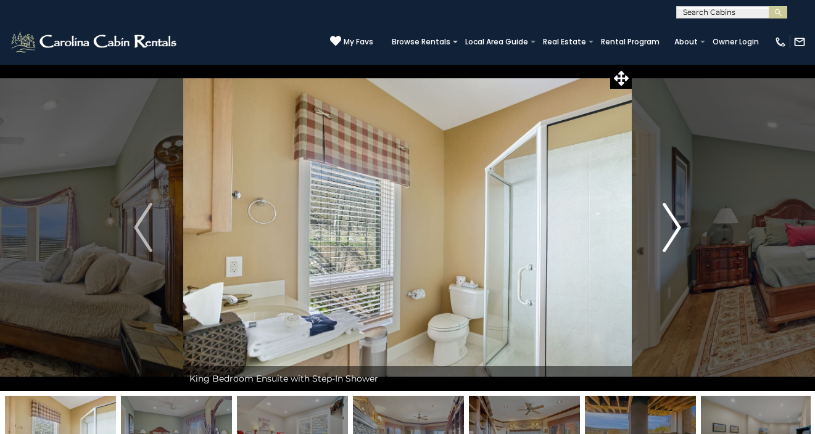
click at [668, 239] on img "Next" at bounding box center [672, 227] width 19 height 49
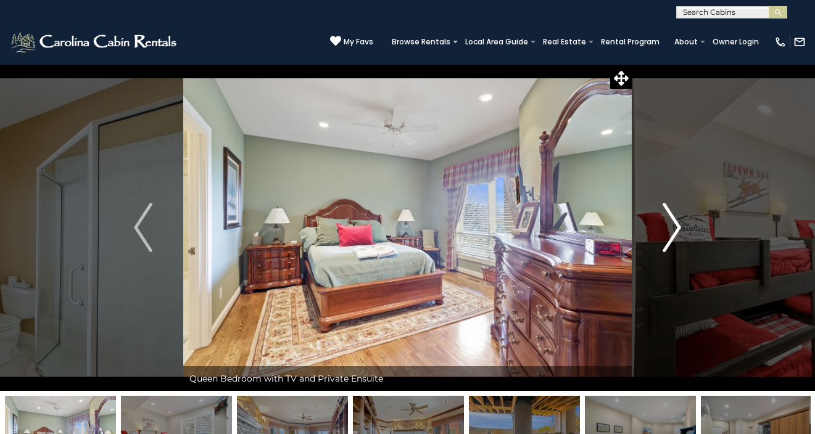
click at [668, 239] on img "Next" at bounding box center [672, 227] width 19 height 49
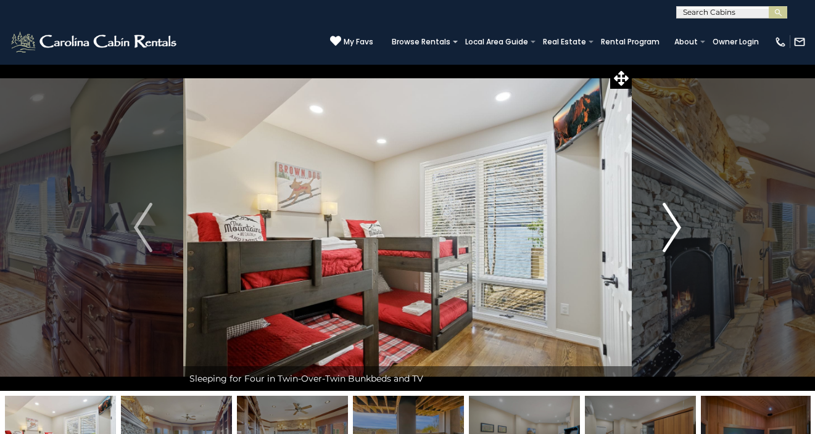
click at [668, 239] on img "Next" at bounding box center [672, 227] width 19 height 49
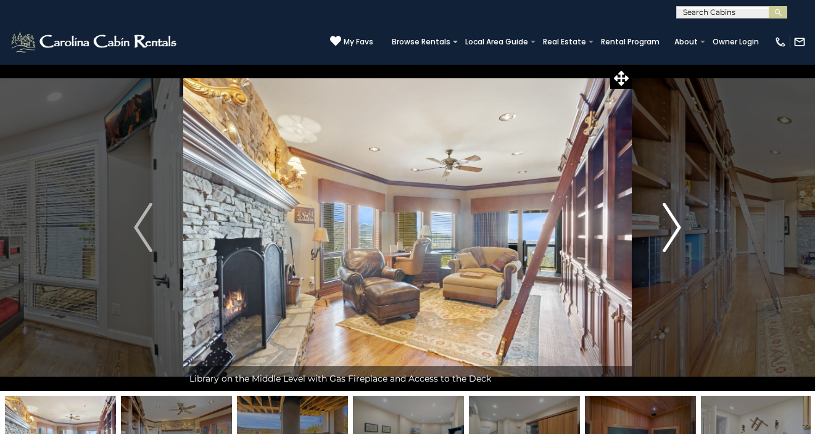
click at [668, 239] on img "Next" at bounding box center [672, 227] width 19 height 49
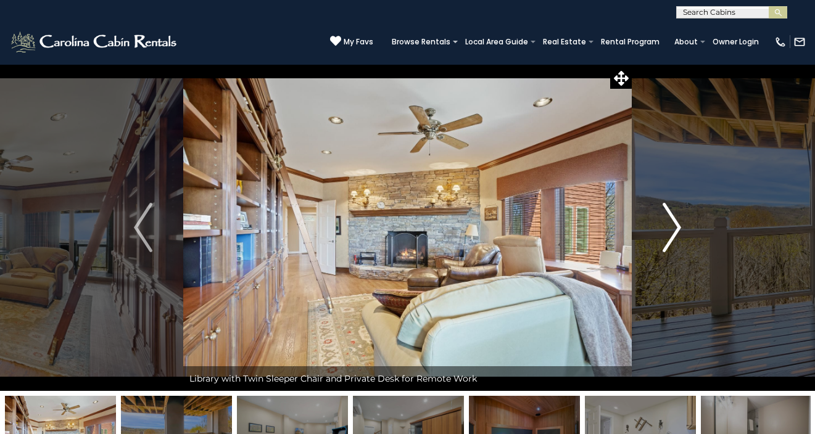
click at [668, 239] on img "Next" at bounding box center [672, 227] width 19 height 49
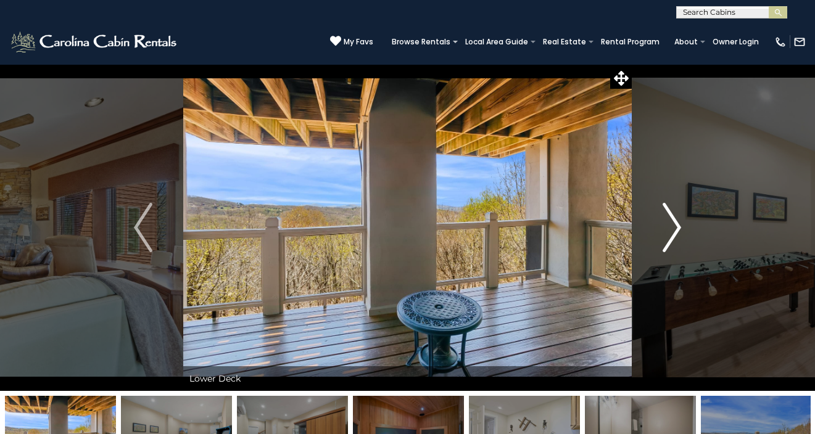
click at [668, 239] on img "Next" at bounding box center [672, 227] width 19 height 49
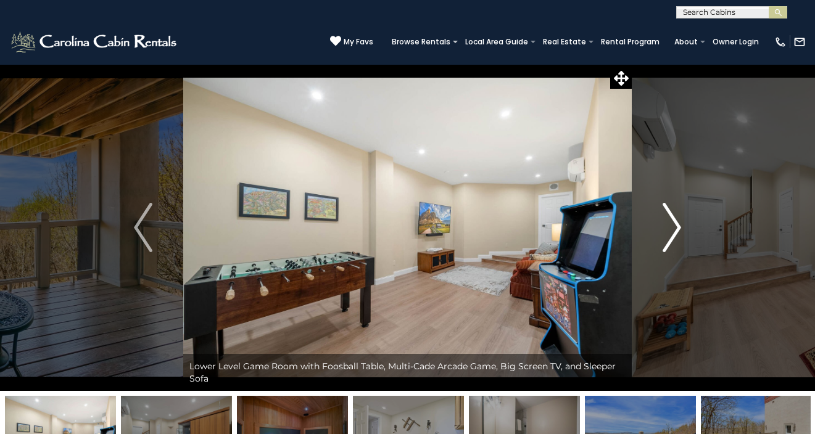
click at [668, 239] on img "Next" at bounding box center [672, 227] width 19 height 49
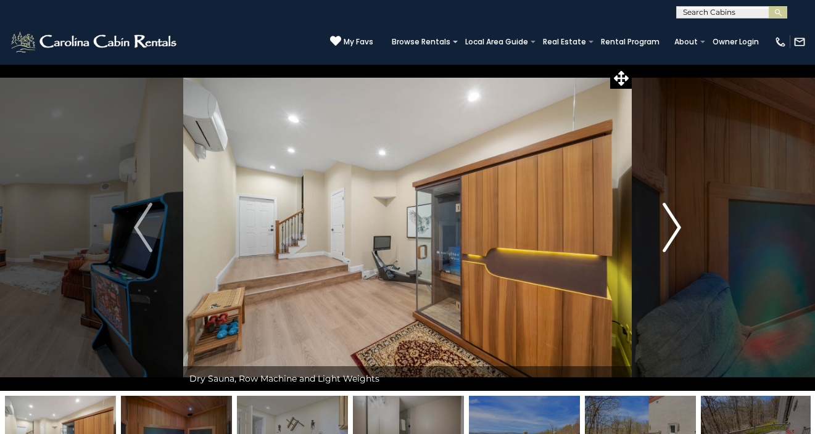
click at [668, 239] on img "Next" at bounding box center [672, 227] width 19 height 49
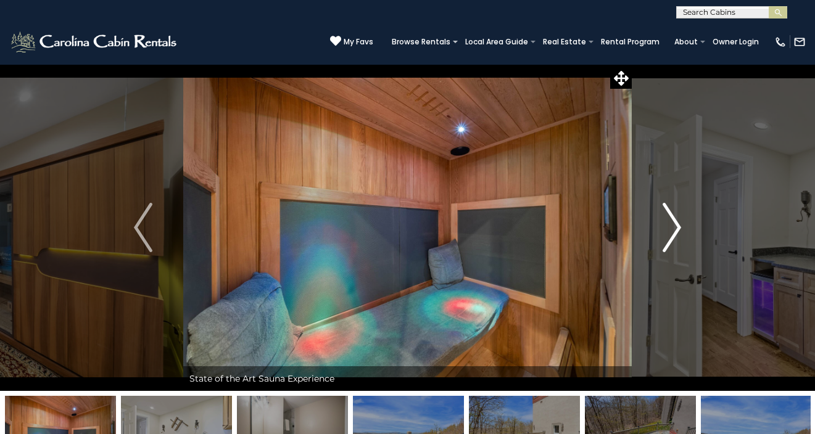
click at [668, 239] on img "Next" at bounding box center [672, 227] width 19 height 49
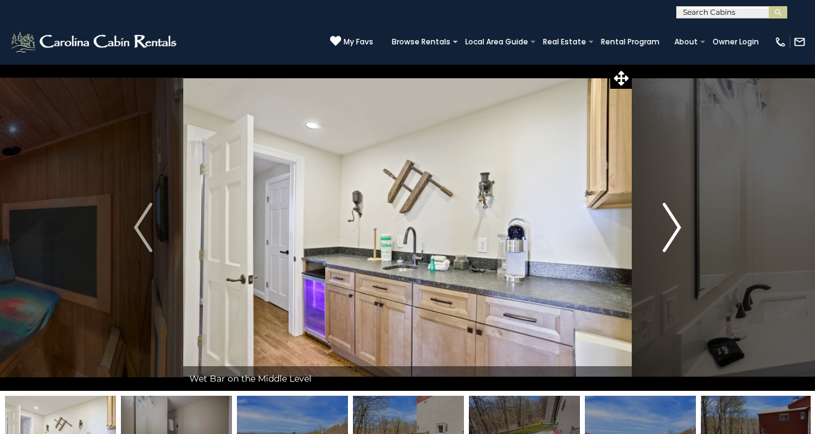
click at [668, 239] on img "Next" at bounding box center [672, 227] width 19 height 49
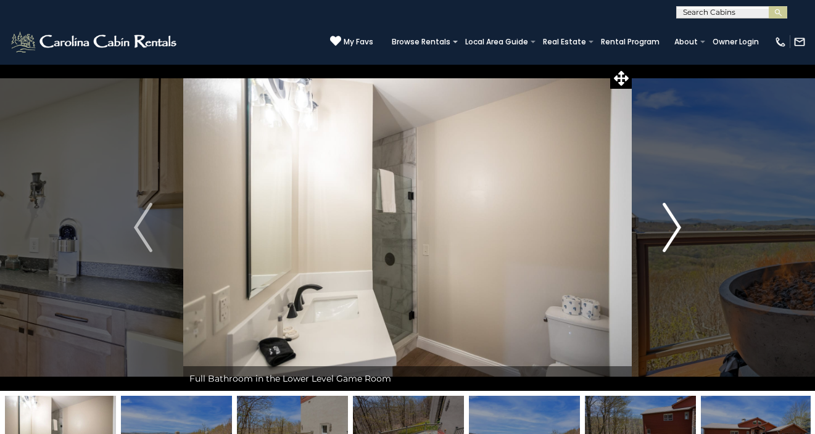
click at [668, 239] on img "Next" at bounding box center [672, 227] width 19 height 49
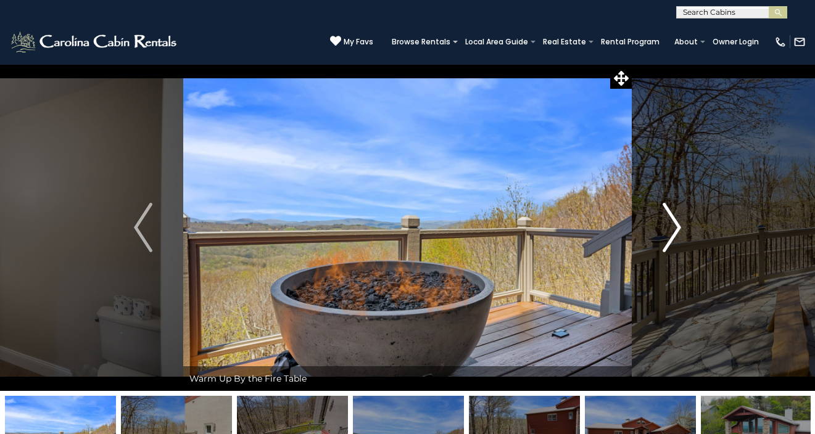
click at [668, 239] on img "Next" at bounding box center [672, 227] width 19 height 49
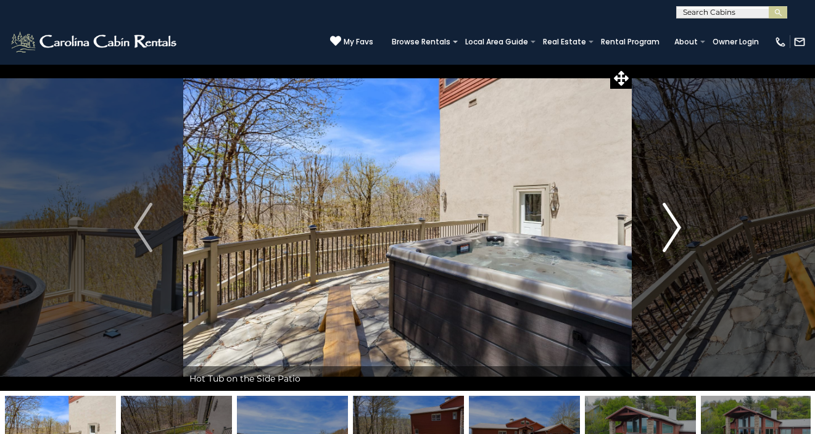
click at [668, 239] on img "Next" at bounding box center [672, 227] width 19 height 49
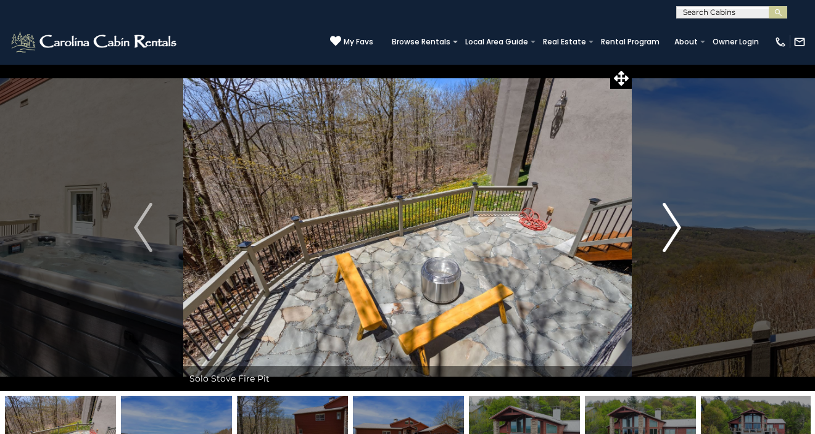
click at [668, 239] on img "Next" at bounding box center [672, 227] width 19 height 49
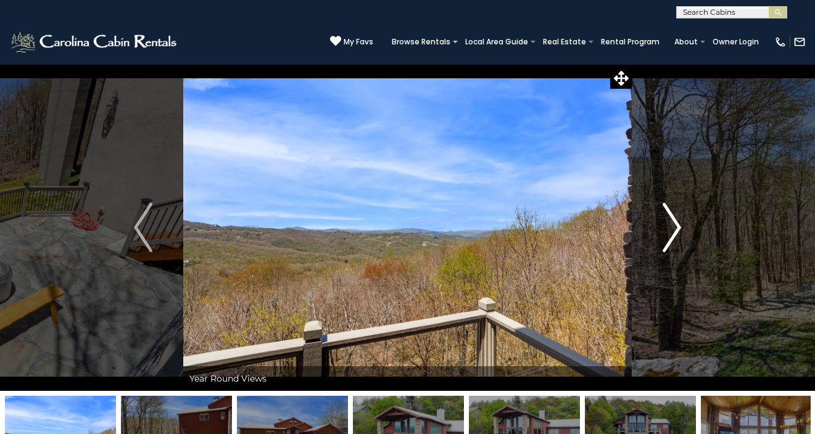
click at [668, 239] on img "Next" at bounding box center [672, 227] width 19 height 49
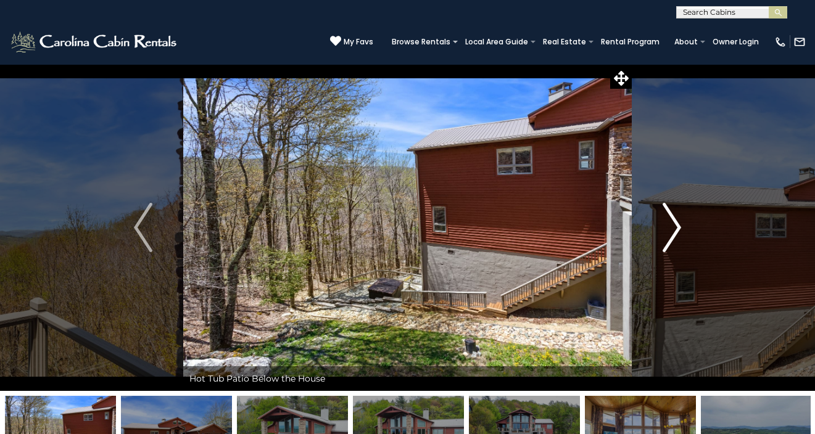
click at [668, 239] on img "Next" at bounding box center [672, 227] width 19 height 49
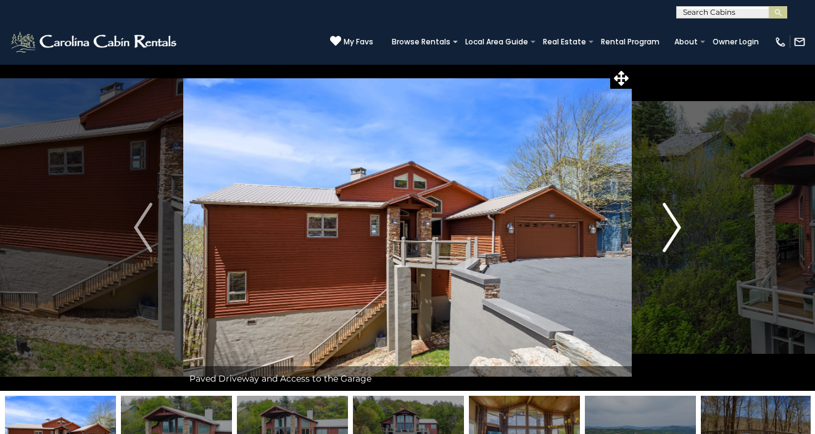
click at [668, 239] on img "Next" at bounding box center [672, 227] width 19 height 49
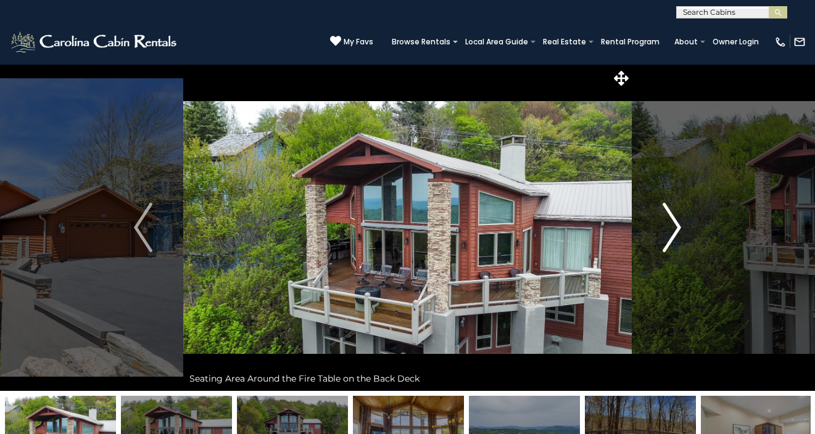
click at [668, 239] on img "Next" at bounding box center [672, 227] width 19 height 49
